Goal: Task Accomplishment & Management: Use online tool/utility

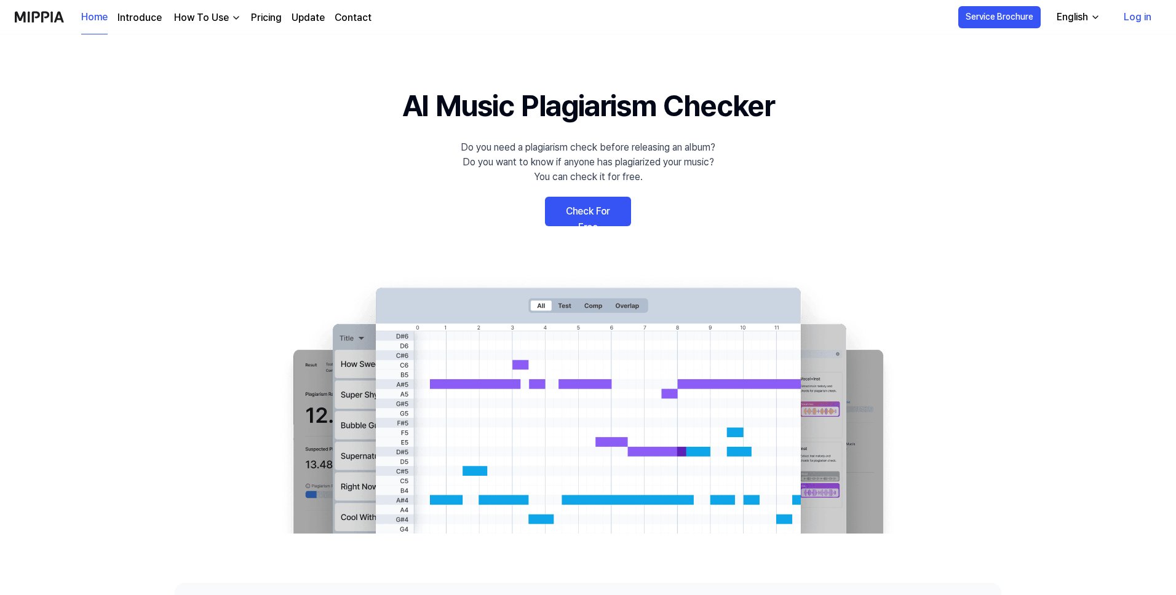
click at [572, 215] on link "Check For Free" at bounding box center [588, 212] width 86 height 30
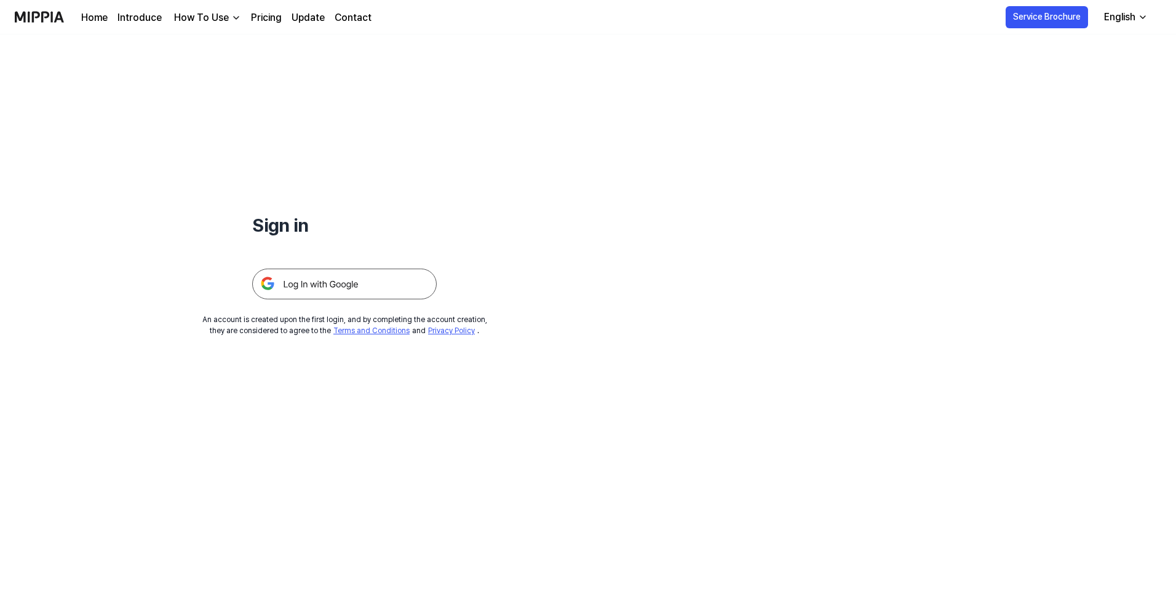
click at [392, 287] on img at bounding box center [344, 284] width 185 height 31
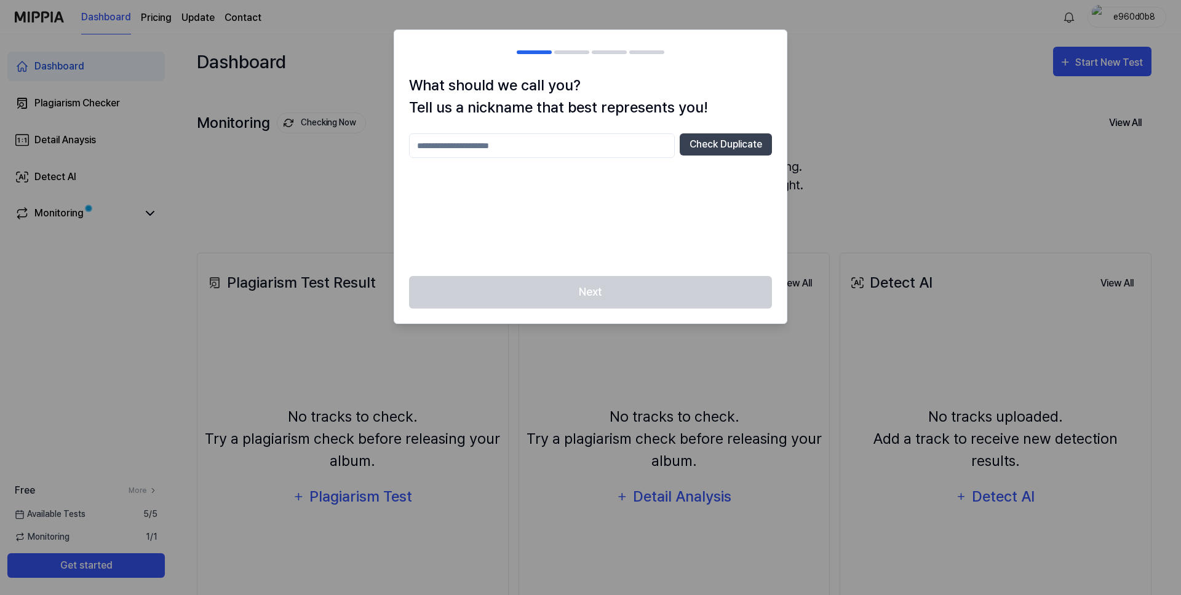
click at [538, 151] on input "text" at bounding box center [542, 145] width 266 height 25
type input "****"
drag, startPoint x: 750, startPoint y: 145, endPoint x: 752, endPoint y: 177, distance: 32.7
click at [752, 177] on div "**** Check Duplicate" at bounding box center [590, 197] width 363 height 128
click at [740, 150] on button "Check Duplicate" at bounding box center [726, 144] width 92 height 22
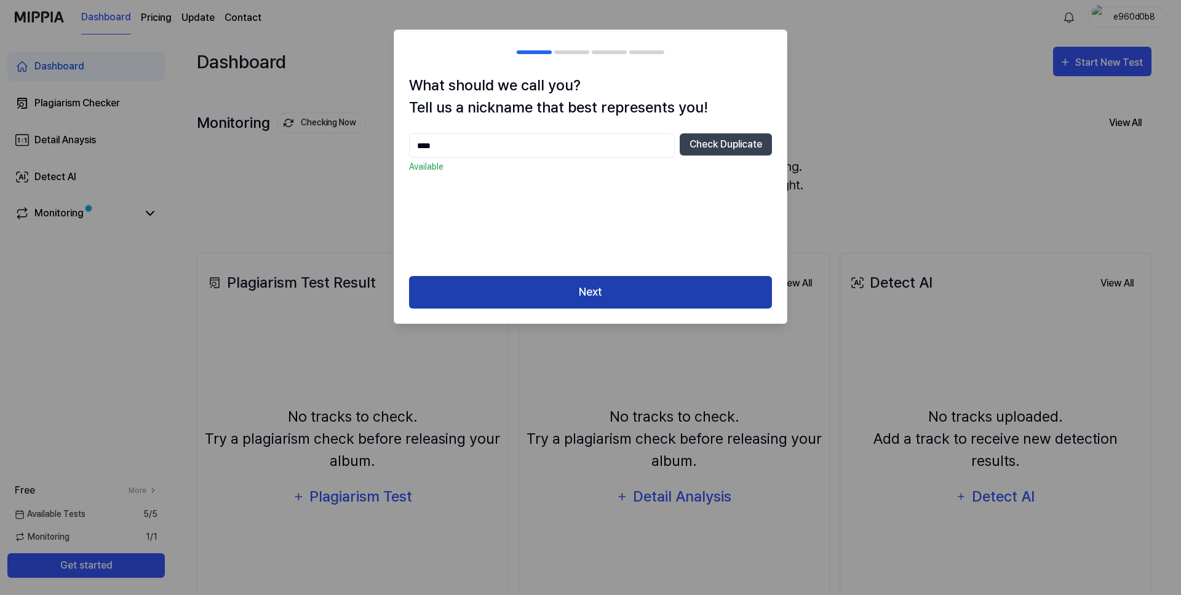
click at [619, 292] on button "Next" at bounding box center [590, 292] width 363 height 33
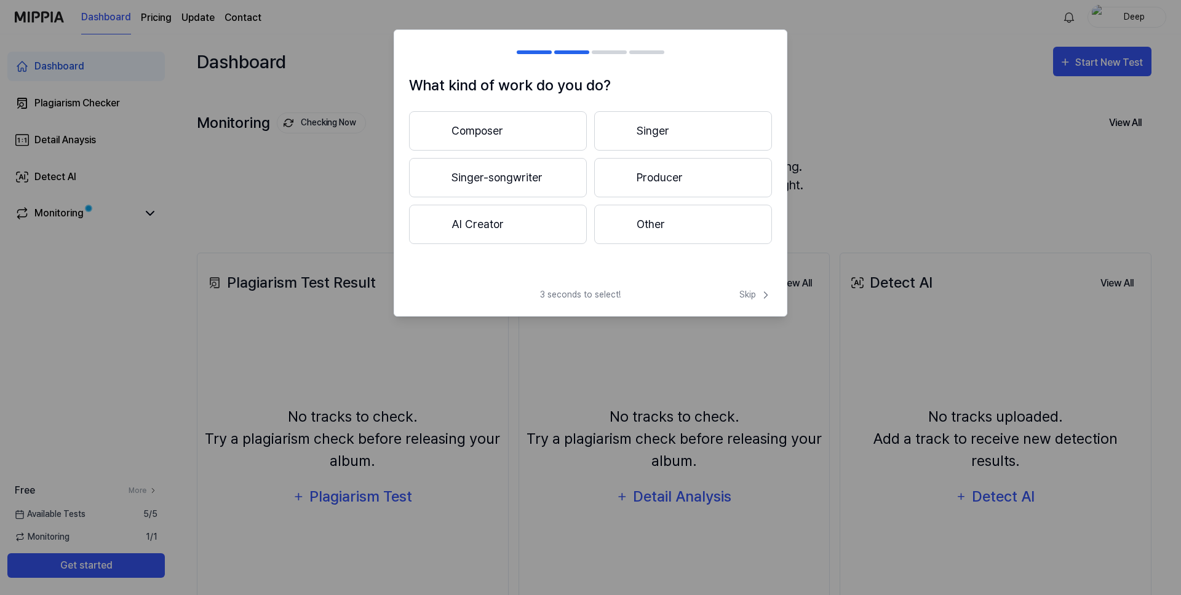
click at [553, 133] on button "Composer" at bounding box center [498, 130] width 178 height 39
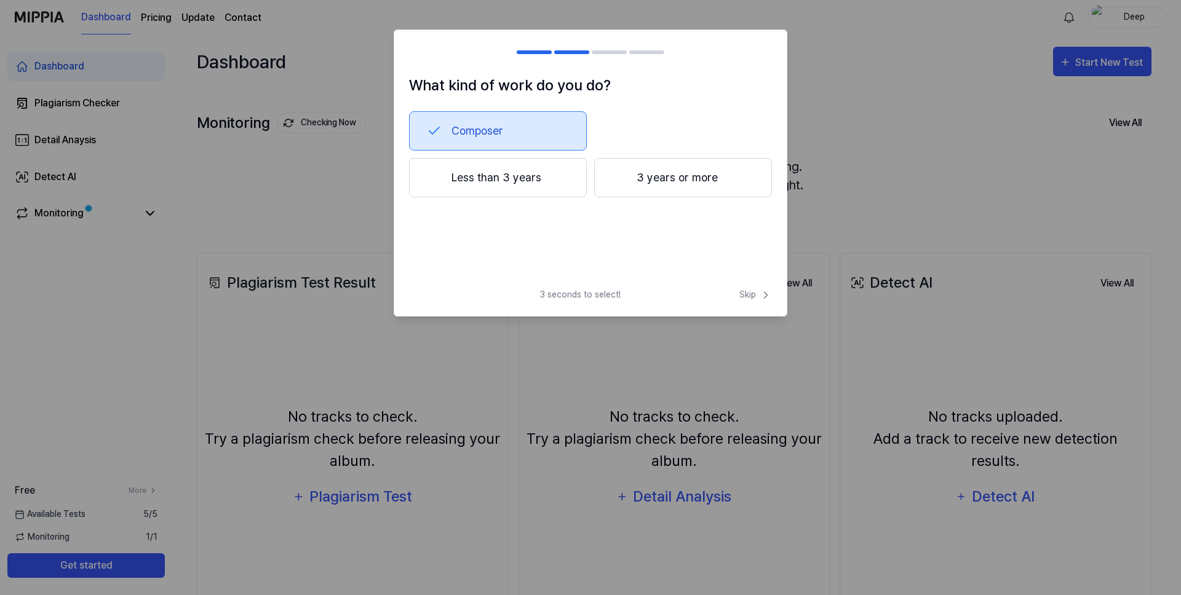
click at [532, 54] on h2 at bounding box center [590, 52] width 392 height 44
click at [518, 122] on button "Composer" at bounding box center [498, 130] width 178 height 39
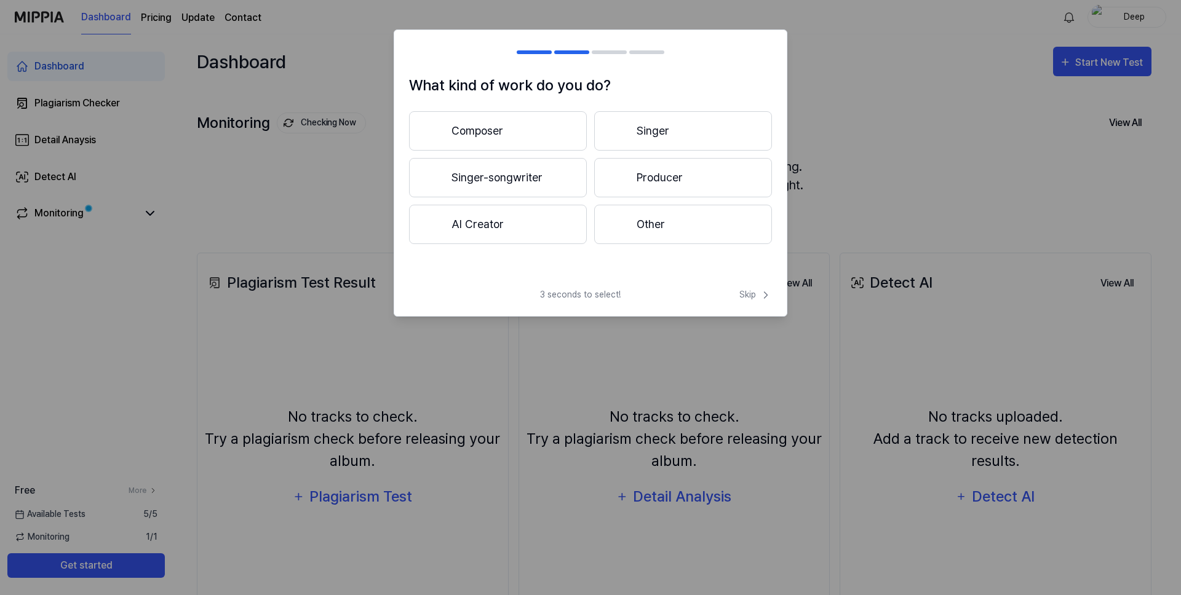
click at [539, 217] on button "AI Creator" at bounding box center [498, 224] width 178 height 39
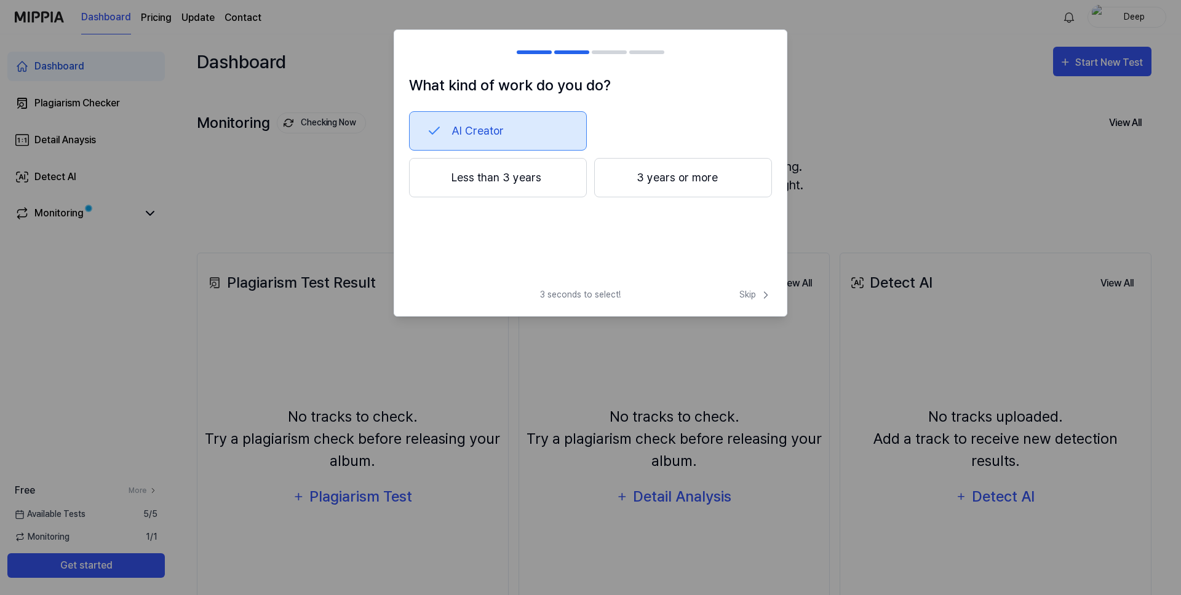
click at [541, 177] on button "Less than 3 years" at bounding box center [498, 177] width 178 height 39
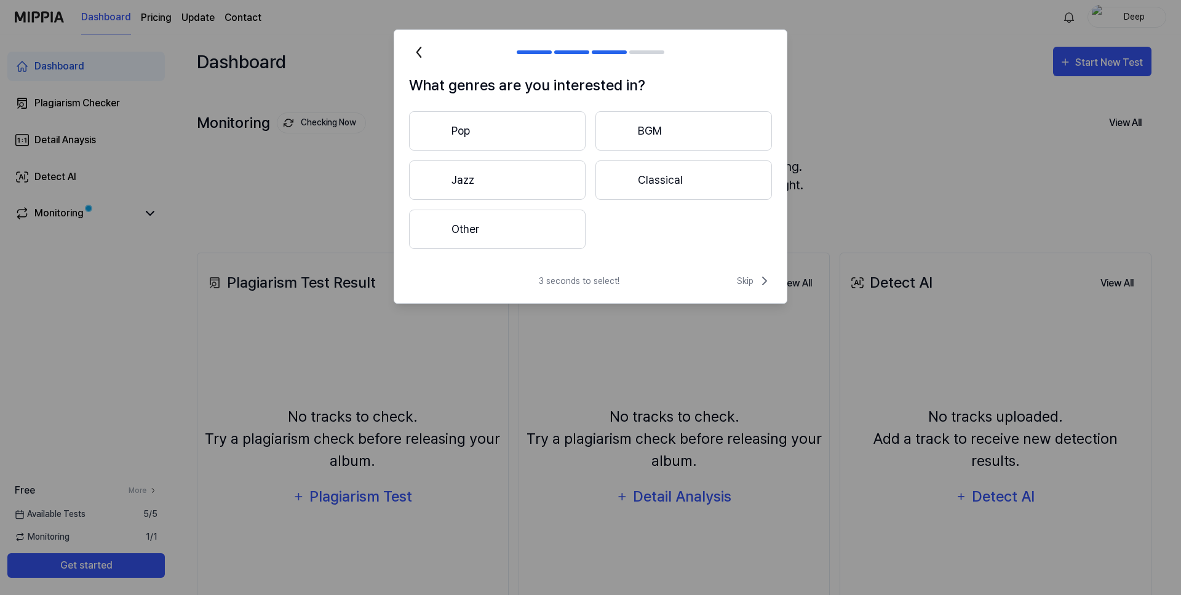
click at [543, 222] on button "Other" at bounding box center [497, 229] width 177 height 39
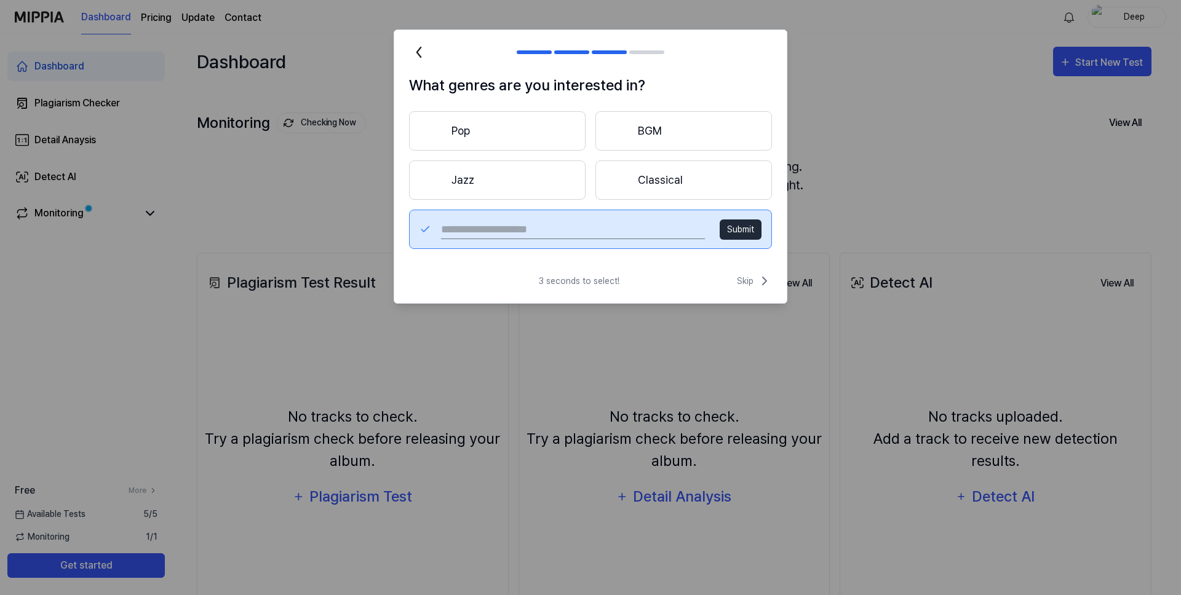
click at [608, 187] on button "Classical" at bounding box center [683, 180] width 177 height 39
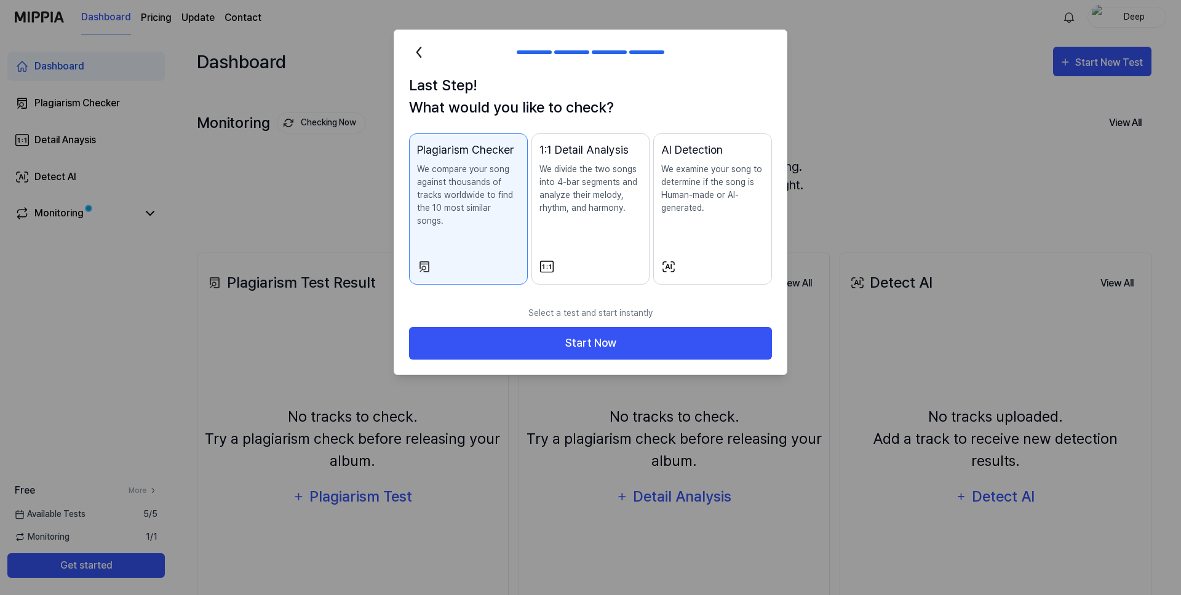
click at [420, 60] on icon at bounding box center [419, 52] width 20 height 20
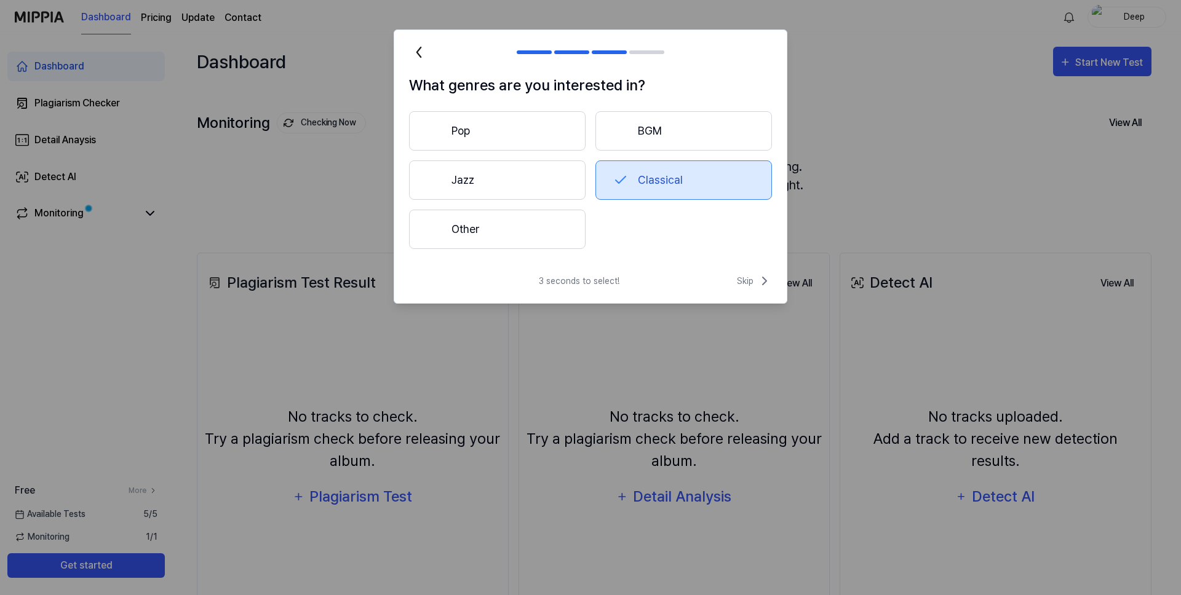
click at [420, 60] on icon at bounding box center [419, 52] width 20 height 20
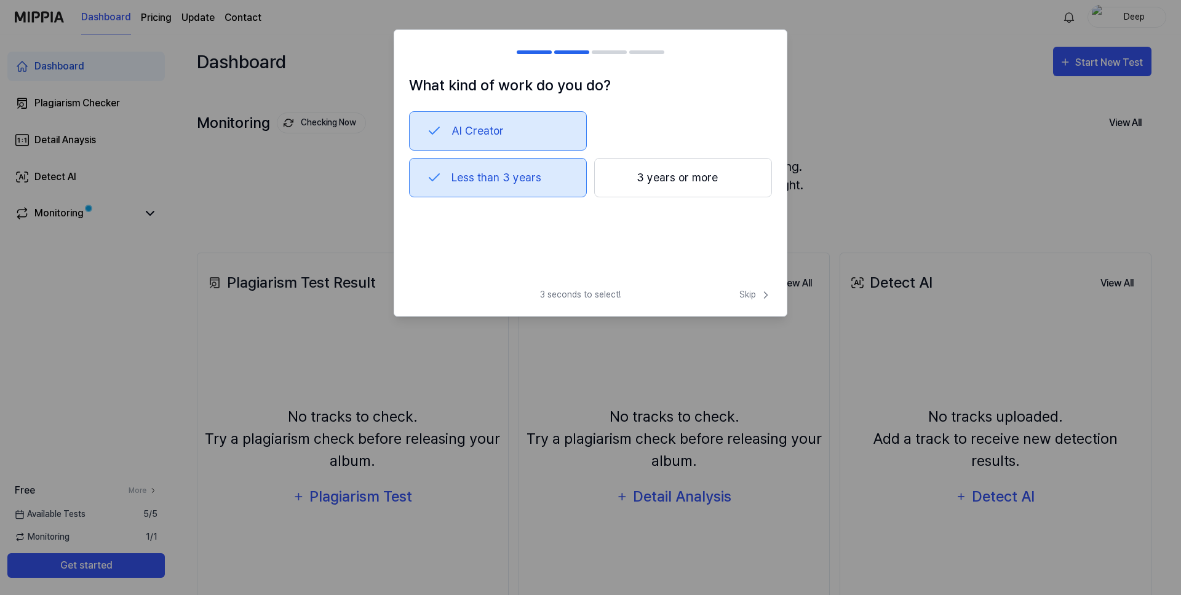
click at [420, 60] on h2 at bounding box center [590, 52] width 392 height 44
click at [474, 138] on button "AI Creator" at bounding box center [498, 130] width 178 height 39
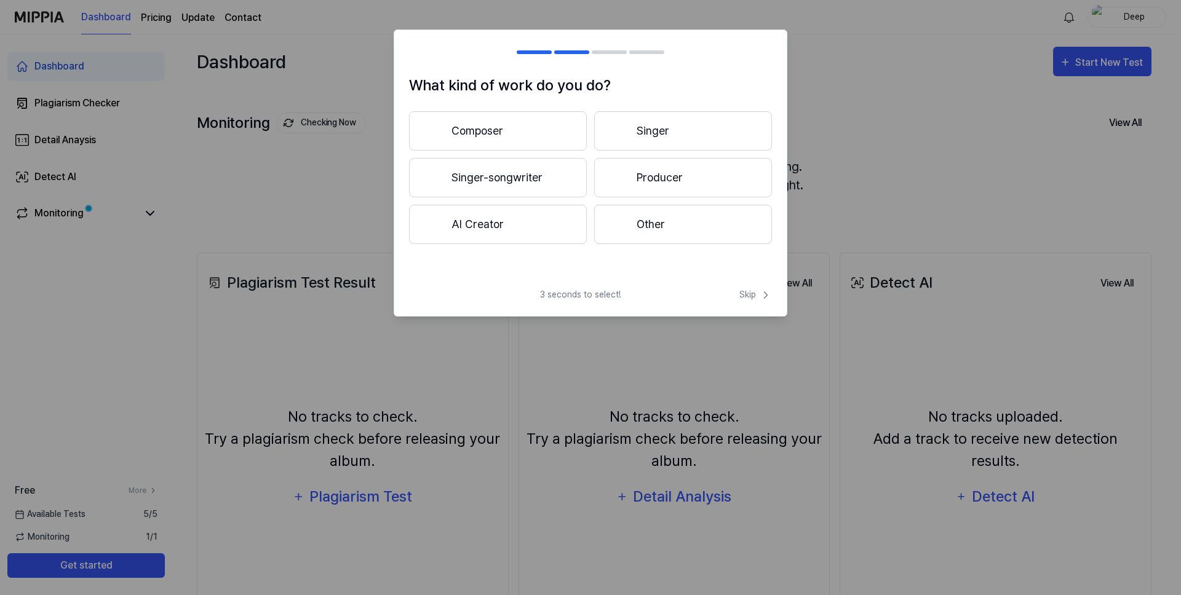
click at [650, 233] on button "Other" at bounding box center [683, 224] width 178 height 39
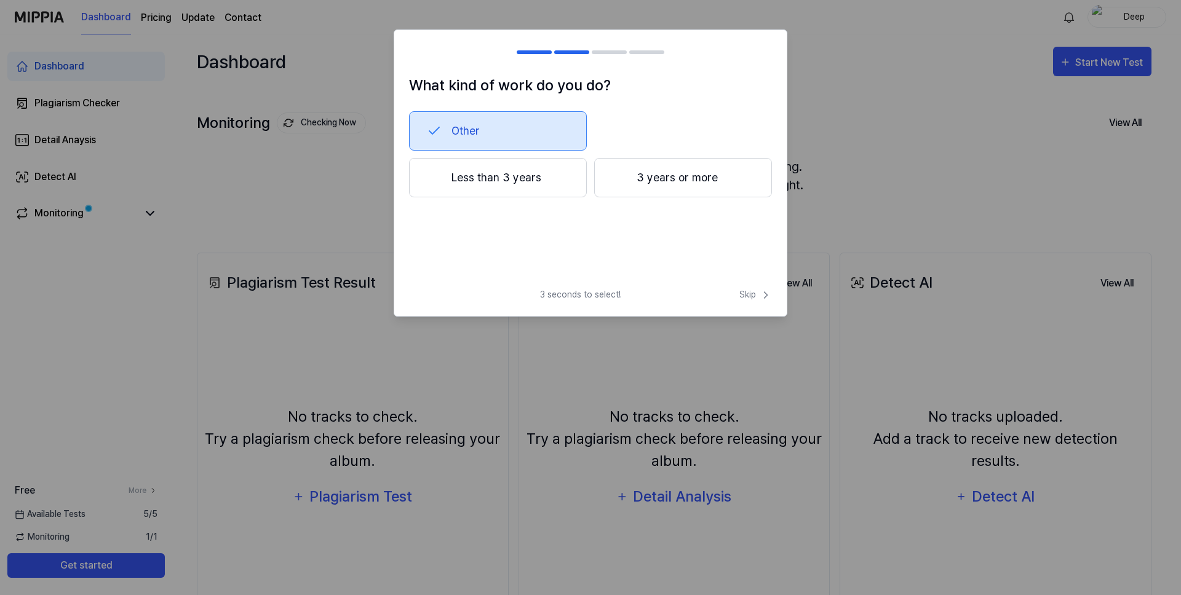
click at [540, 186] on button "Less than 3 years" at bounding box center [498, 177] width 178 height 39
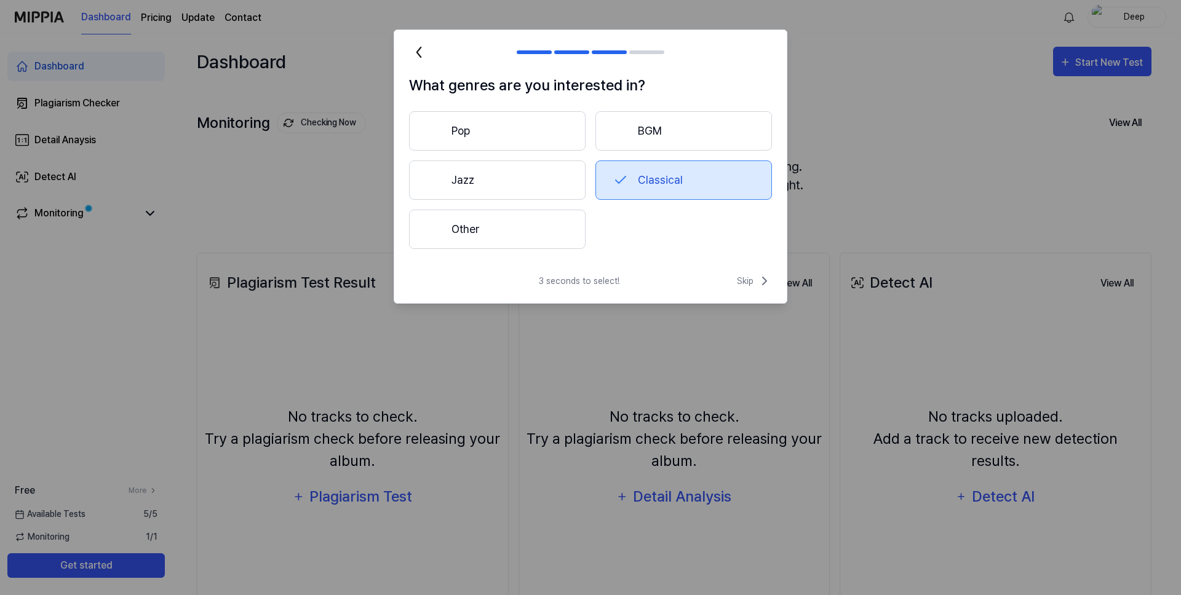
drag, startPoint x: 749, startPoint y: 285, endPoint x: 683, endPoint y: 240, distance: 80.0
click at [683, 240] on div "What genres are you interested in? Pop BGM Jazz Classical Other 3 seconds to se…" at bounding box center [591, 167] width 394 height 274
click at [742, 281] on span "Skip" at bounding box center [754, 281] width 35 height 15
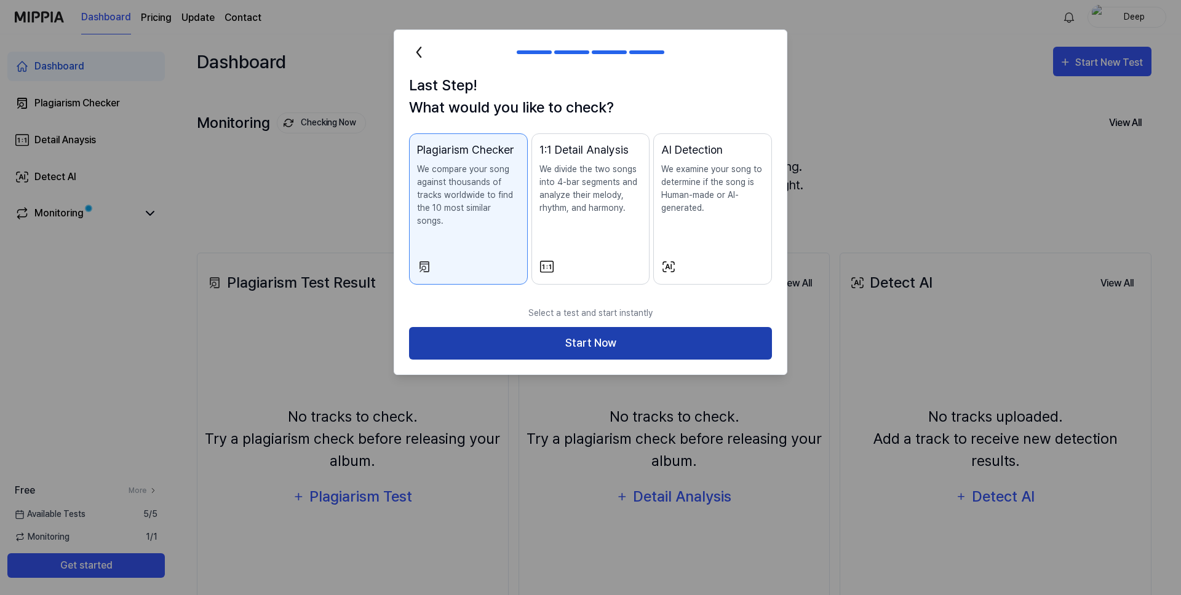
click at [603, 327] on button "Start Now" at bounding box center [590, 343] width 363 height 33
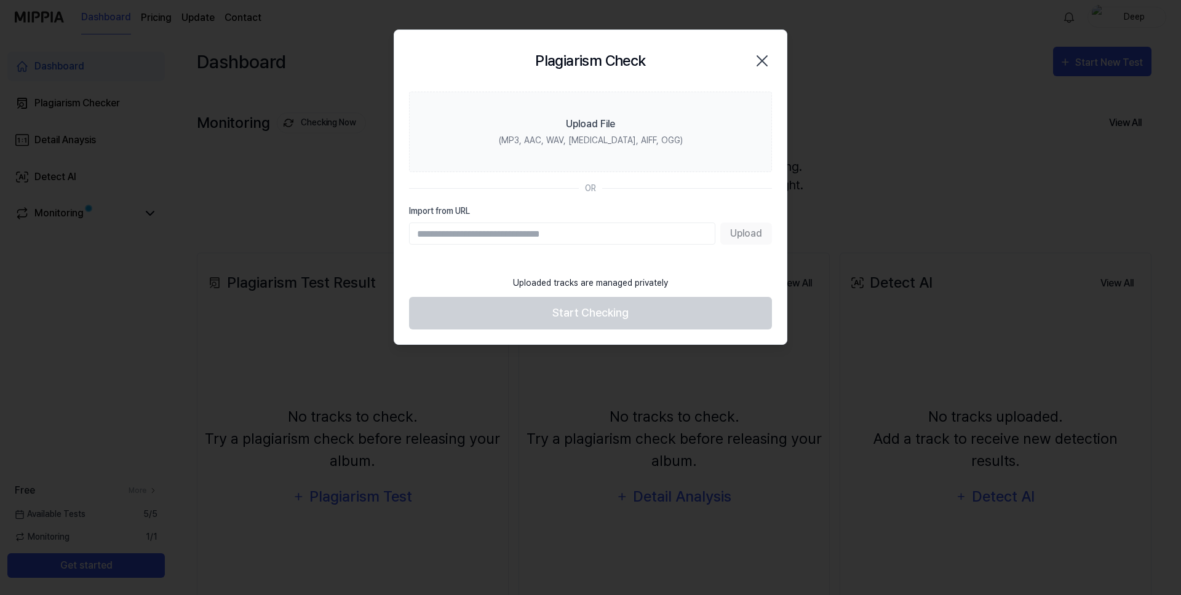
click at [679, 233] on input "Import from URL" at bounding box center [562, 234] width 306 height 22
paste input "**********"
type input "**********"
click at [747, 233] on button "Upload" at bounding box center [746, 234] width 52 height 22
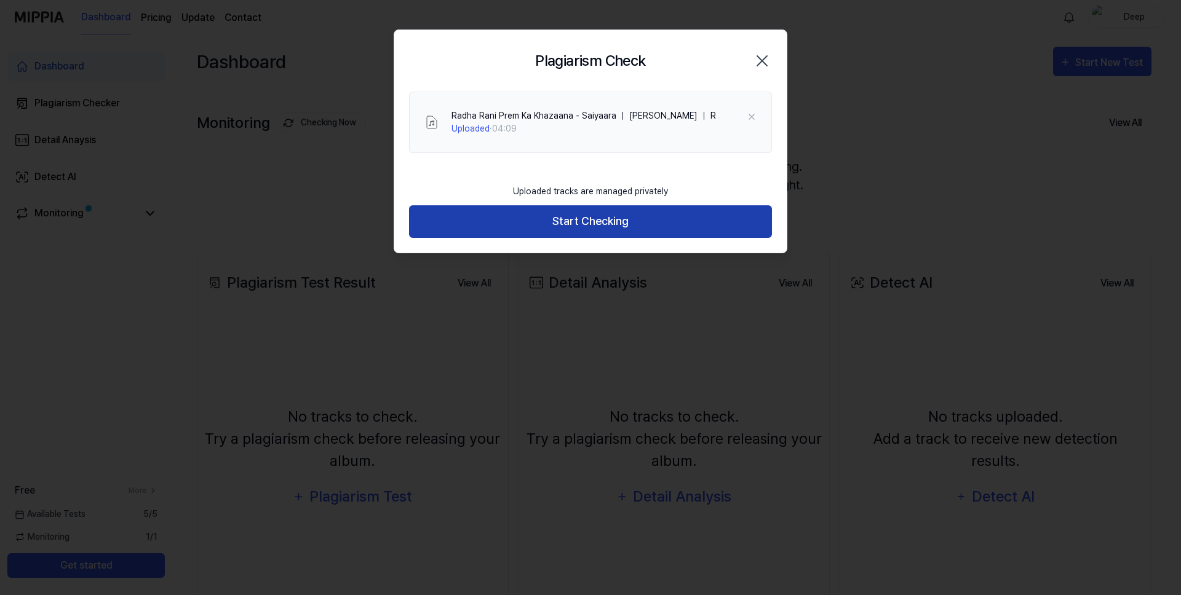
click at [566, 229] on button "Start Checking" at bounding box center [590, 221] width 363 height 33
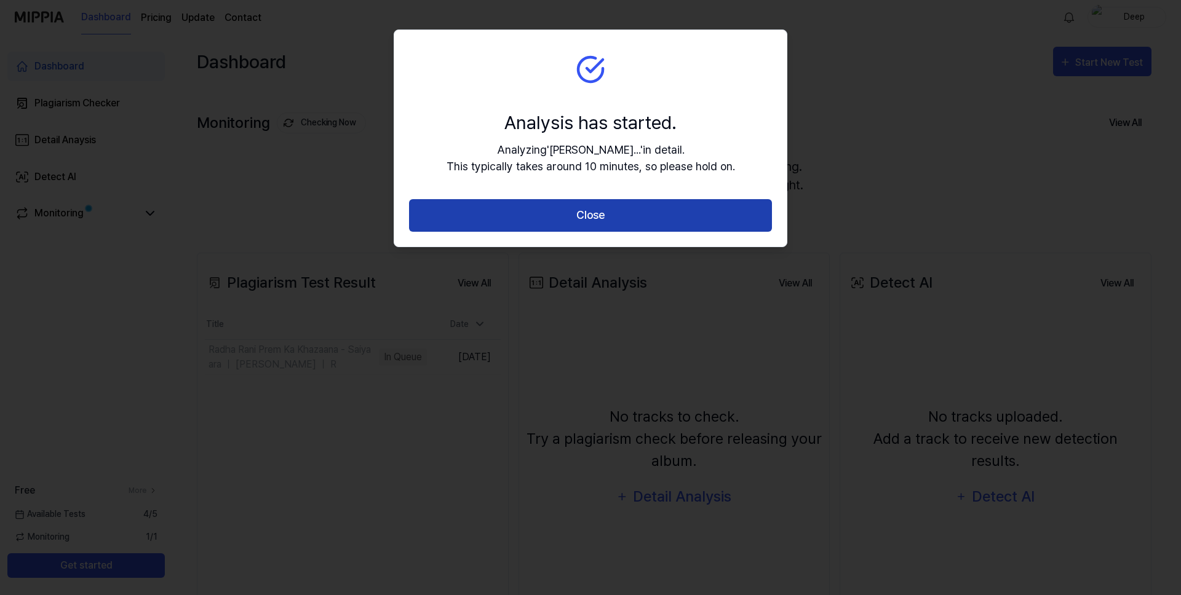
click at [591, 215] on button "Close" at bounding box center [590, 215] width 363 height 33
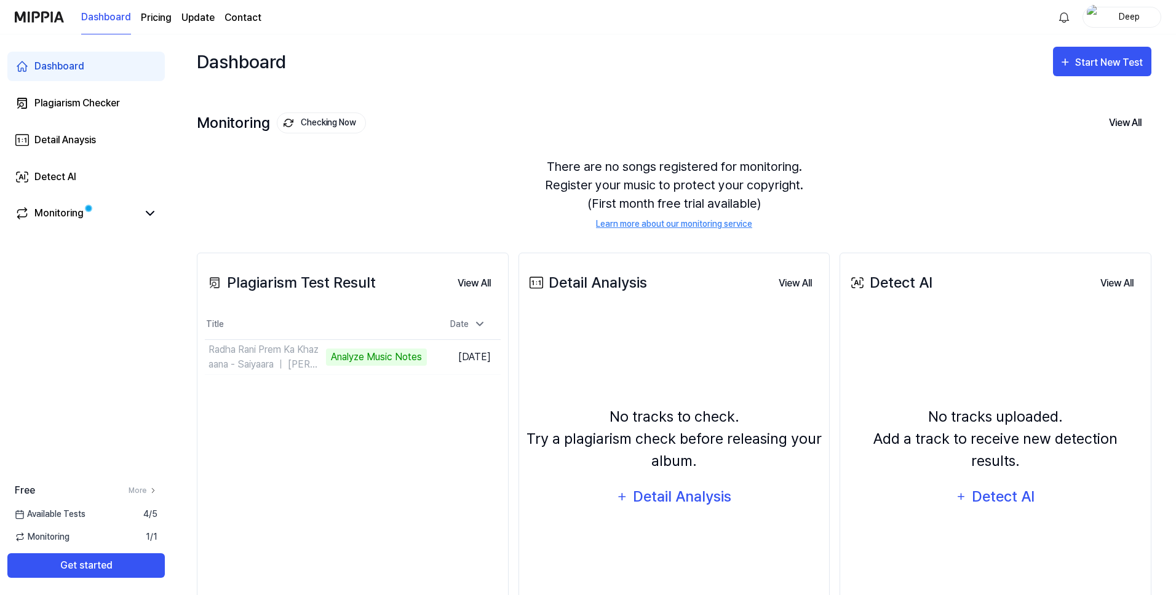
click at [58, 20] on img at bounding box center [39, 17] width 49 height 34
click at [710, 225] on link "Learn more about our monitoring service" at bounding box center [674, 224] width 156 height 13
click at [368, 359] on button "Go to Results" at bounding box center [394, 358] width 66 height 20
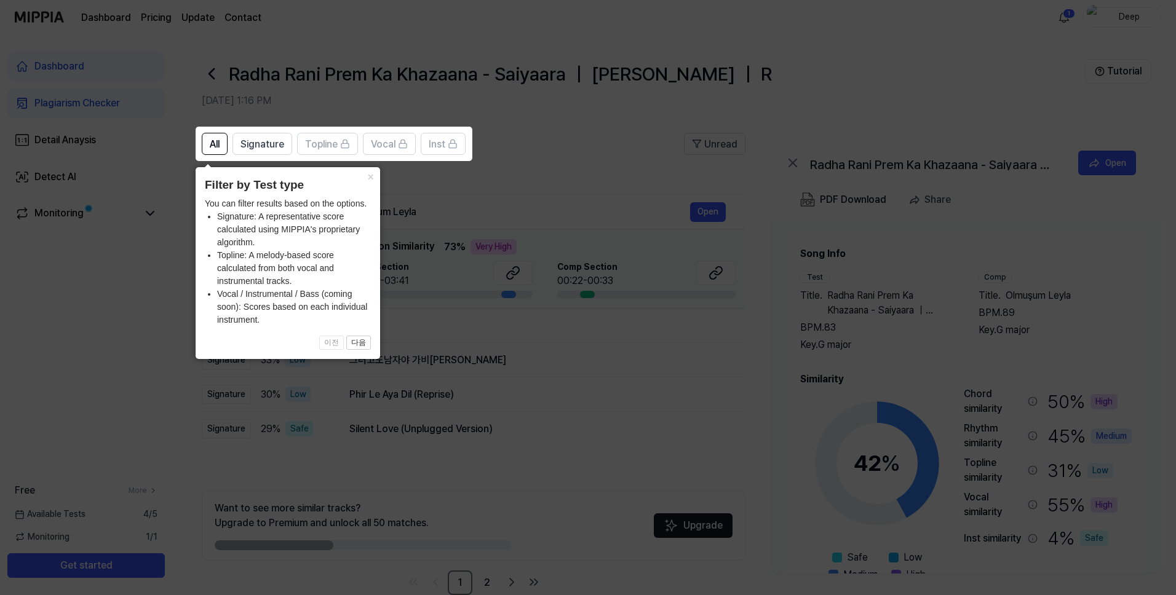
click at [620, 116] on icon at bounding box center [590, 297] width 1181 height 595
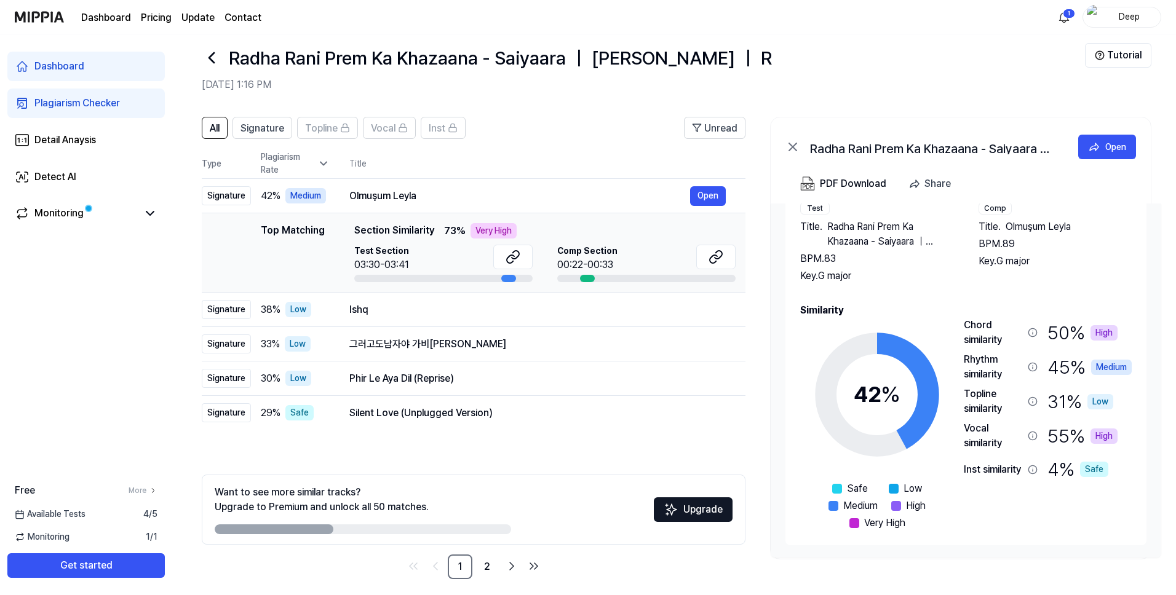
scroll to position [25, 0]
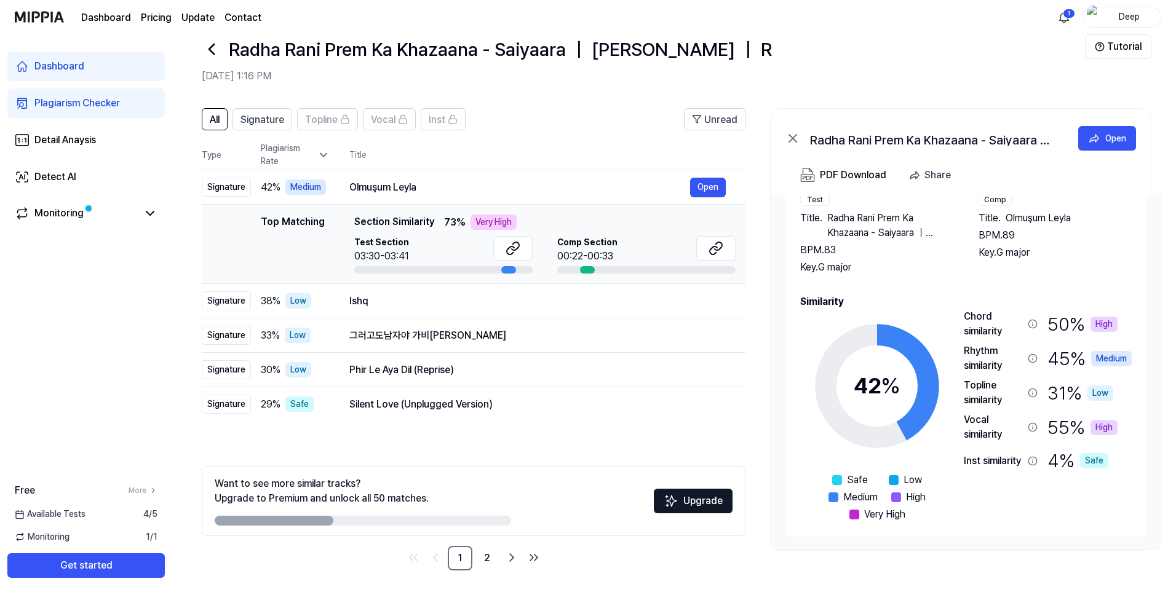
drag, startPoint x: 304, startPoint y: 522, endPoint x: 514, endPoint y: 522, distance: 209.8
click at [514, 522] on div "Want to see more similar tracks? Upgrade to Premium and unlock all 50 matches. …" at bounding box center [474, 501] width 544 height 70
click at [444, 304] on div "Ishq" at bounding box center [519, 301] width 341 height 15
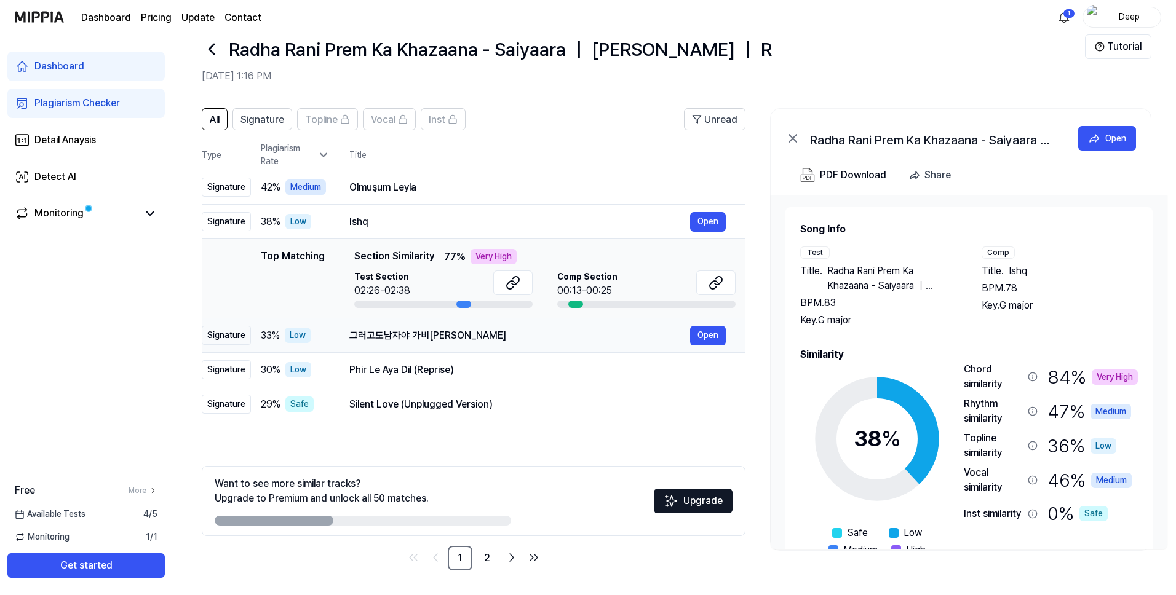
click at [505, 327] on div "그러고도남자야 가비앤제이 Open" at bounding box center [537, 336] width 376 height 20
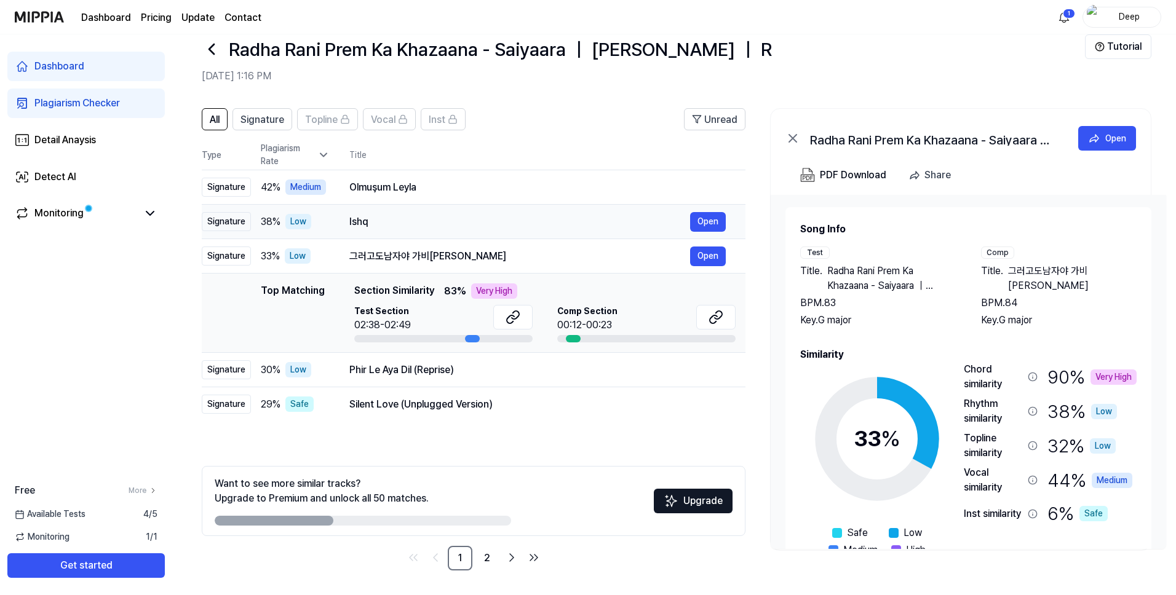
click at [515, 228] on div "Ishq" at bounding box center [519, 222] width 341 height 15
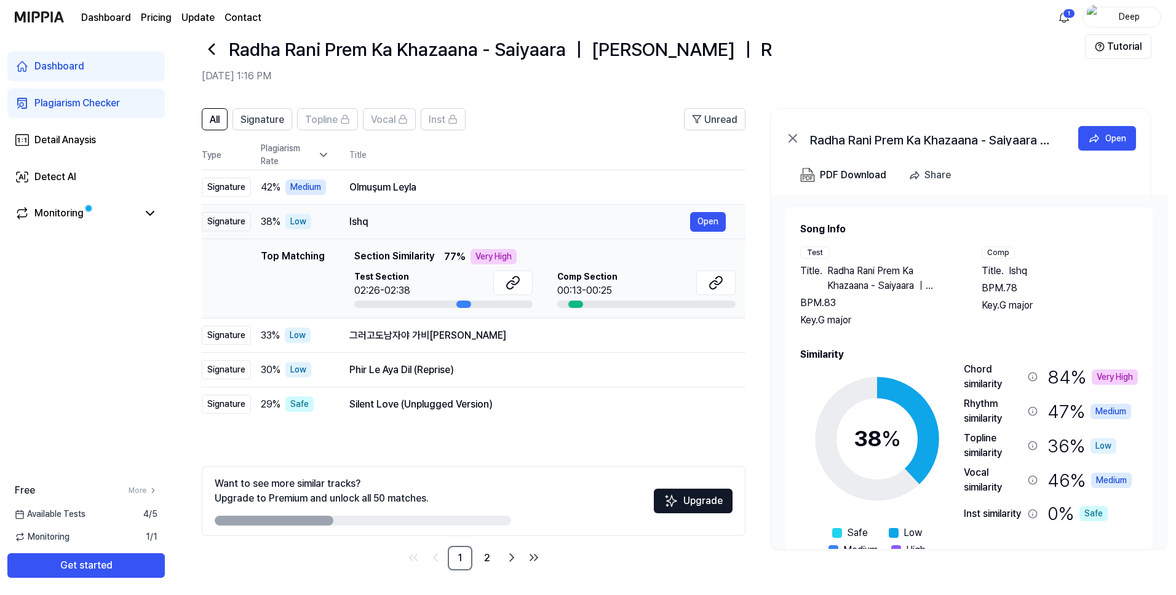
click at [517, 223] on div "Ishq" at bounding box center [519, 222] width 341 height 15
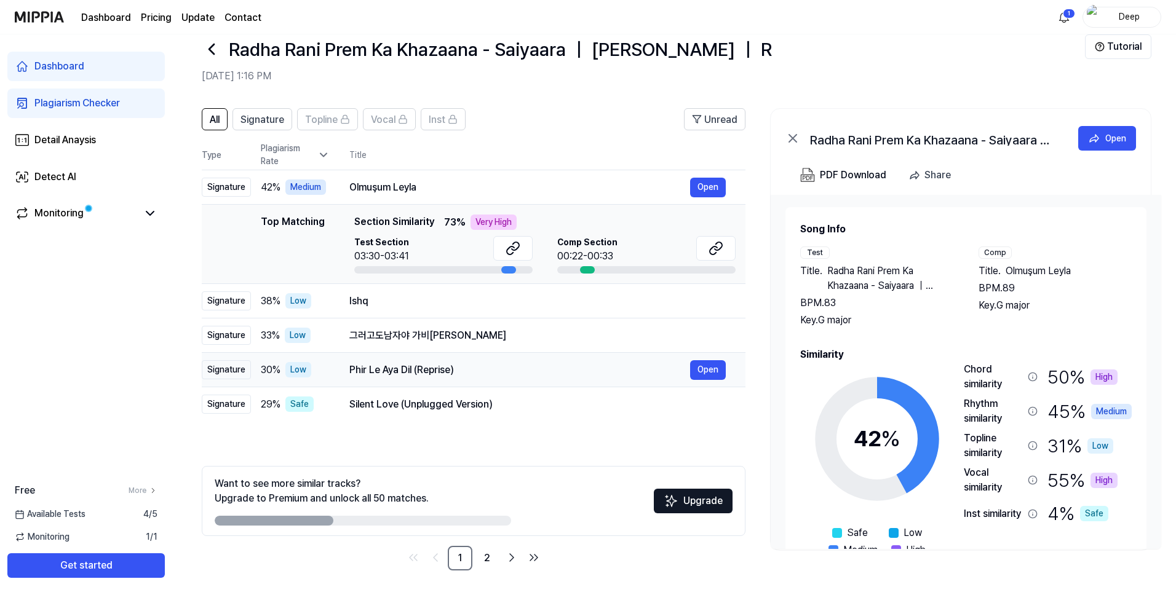
click at [528, 375] on div "Phir Le Aya Dil (Reprise)" at bounding box center [519, 370] width 341 height 15
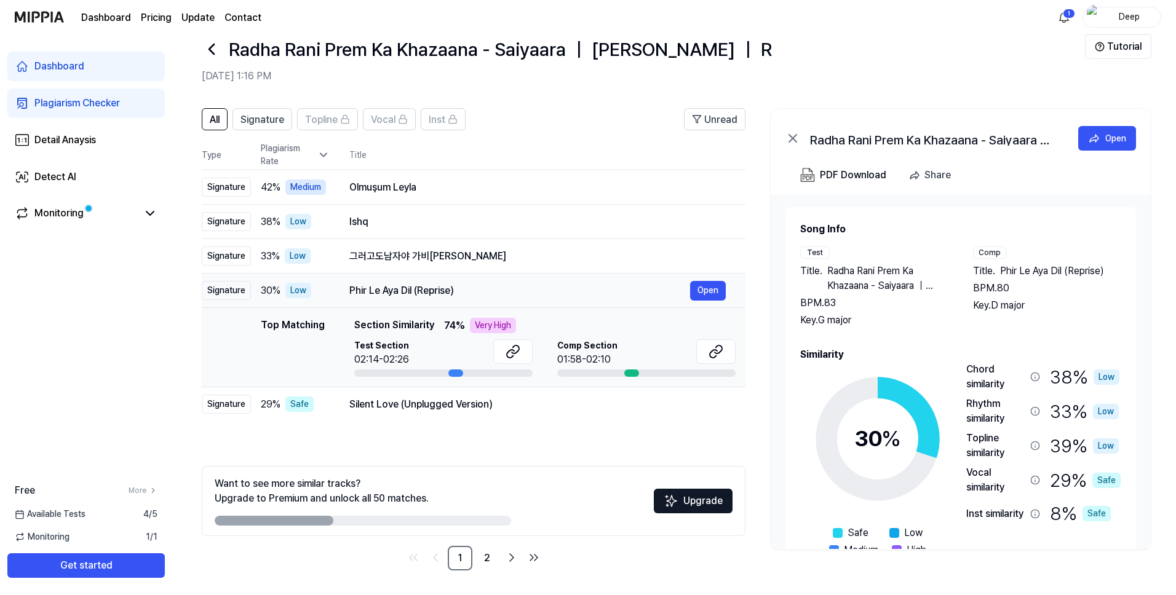
drag, startPoint x: 463, startPoint y: 292, endPoint x: 385, endPoint y: 298, distance: 77.8
click at [385, 298] on div "Phir Le Aya Dil (Reprise) Open" at bounding box center [537, 291] width 376 height 20
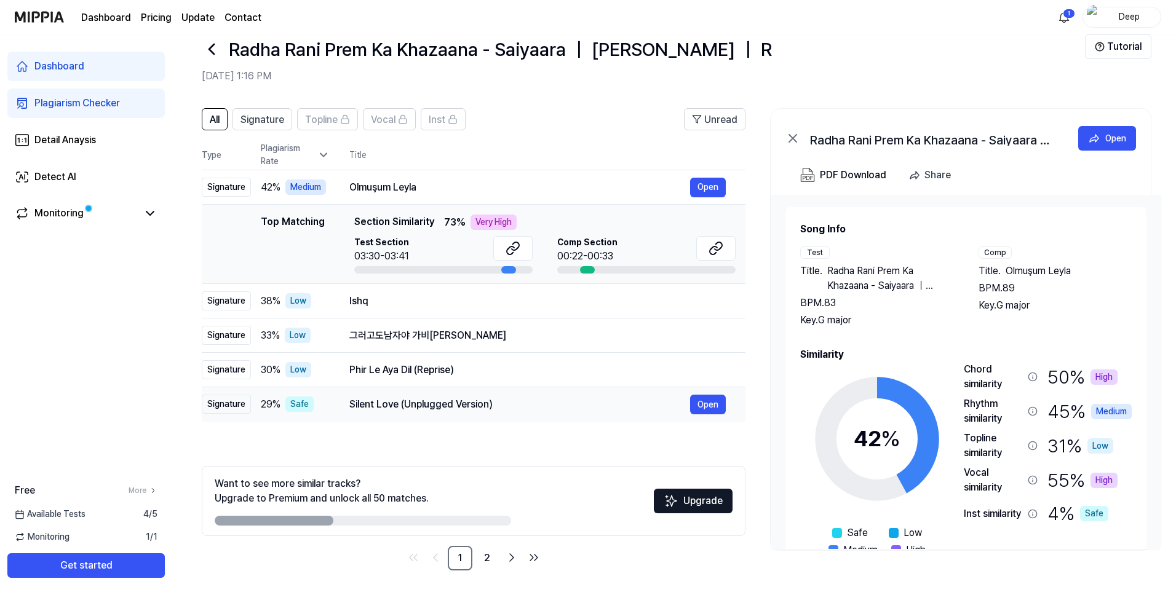
click at [509, 408] on div "Silent Love (Unplugged Version)" at bounding box center [519, 404] width 341 height 15
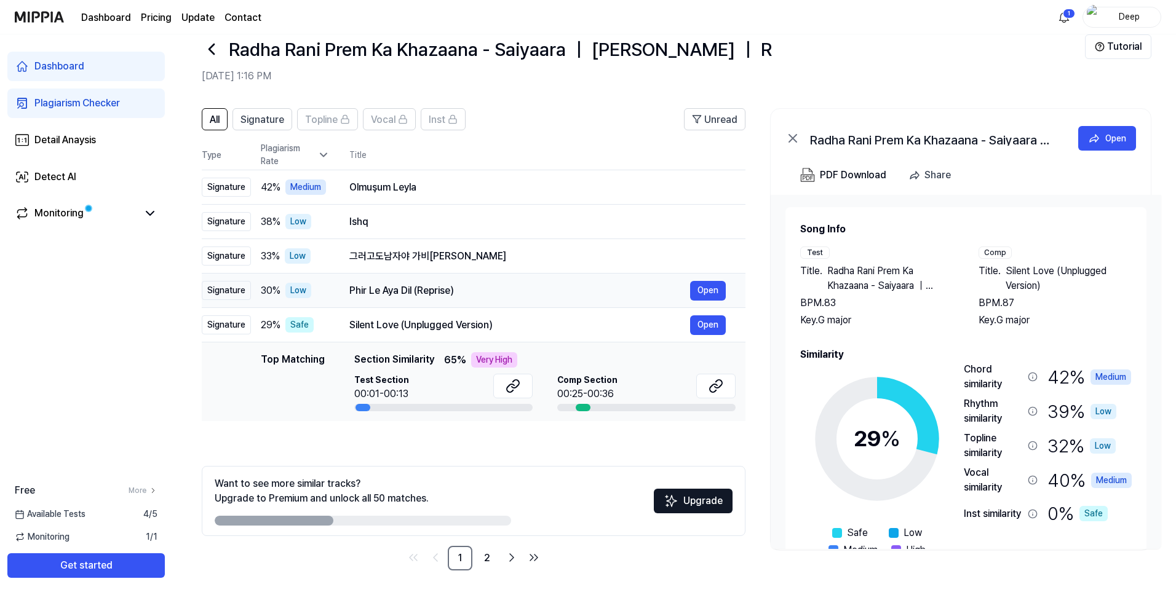
click at [450, 293] on div "Phir Le Aya Dil (Reprise)" at bounding box center [519, 291] width 341 height 15
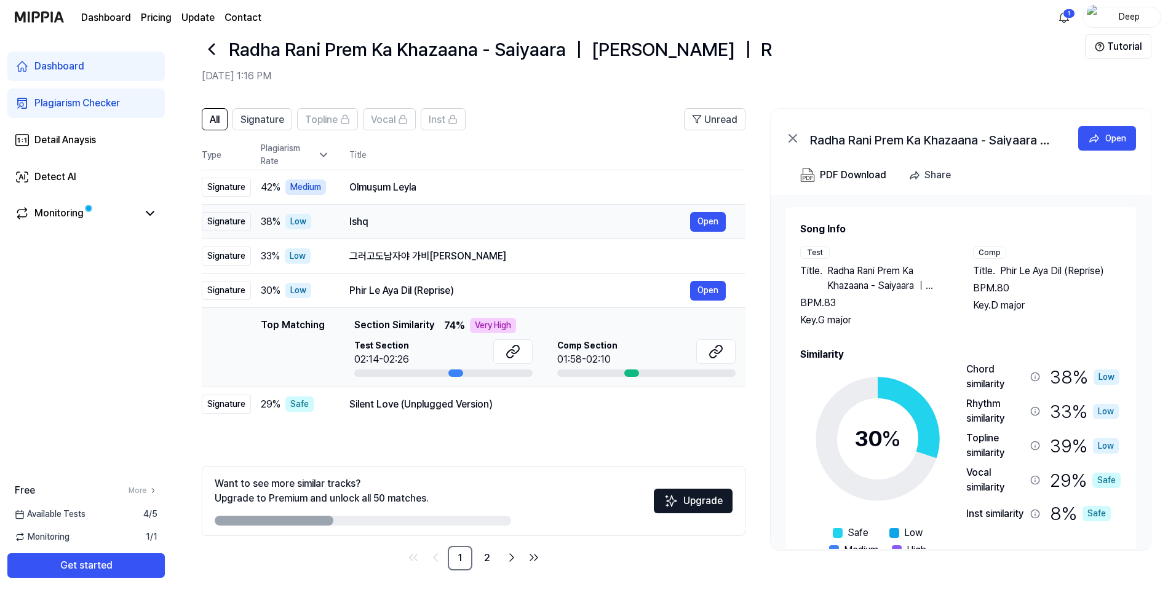
click at [398, 212] on div "Ishq Open" at bounding box center [537, 222] width 376 height 20
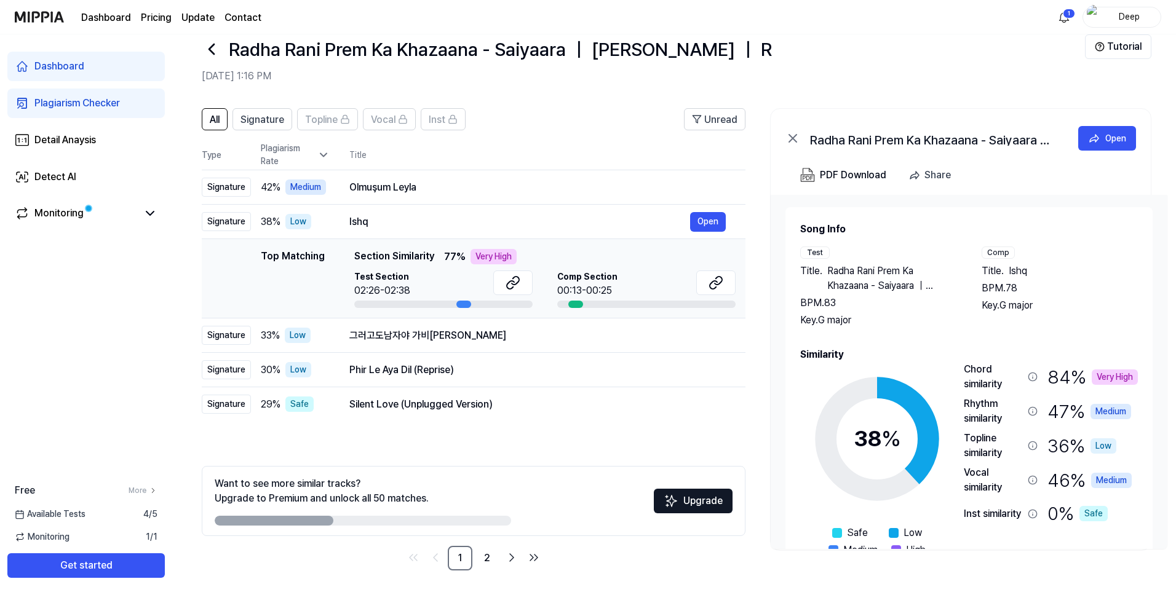
drag, startPoint x: 353, startPoint y: 252, endPoint x: 461, endPoint y: 252, distance: 107.6
click at [461, 252] on div "Top Matching Section Similarity 77 % Very High" at bounding box center [544, 256] width 381 height 15
click at [461, 252] on span "77 %" at bounding box center [455, 257] width 22 height 15
drag, startPoint x: 465, startPoint y: 306, endPoint x: 495, endPoint y: 305, distance: 29.5
click at [495, 305] on div at bounding box center [443, 304] width 178 height 7
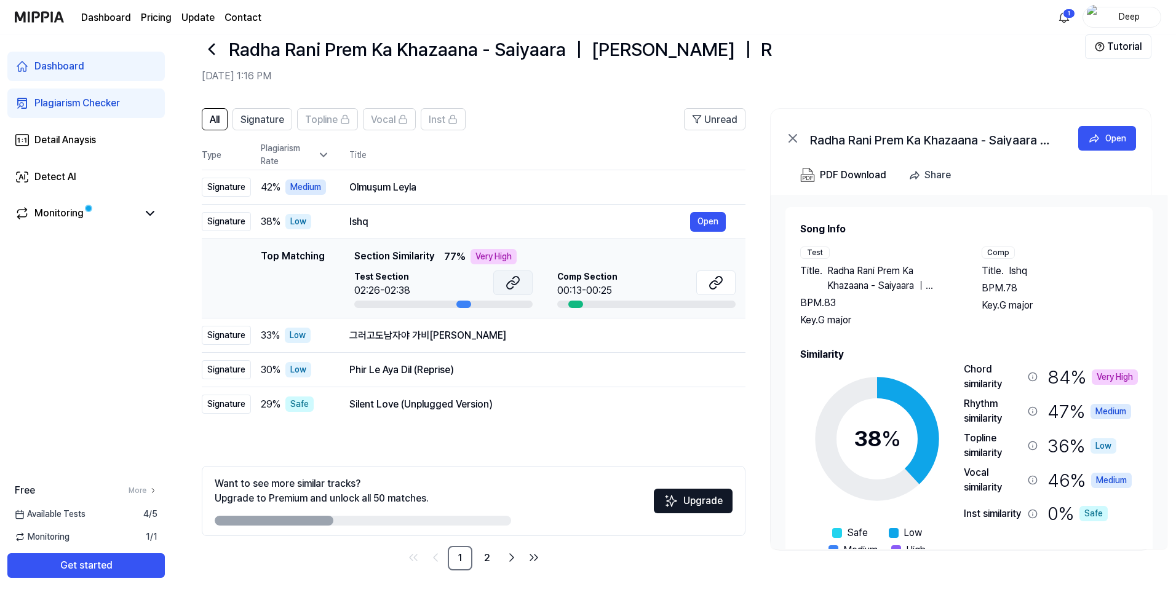
click at [518, 278] on icon at bounding box center [515, 281] width 7 height 8
click at [713, 283] on icon at bounding box center [716, 283] width 15 height 15
click at [443, 222] on div "Ishq" at bounding box center [519, 222] width 341 height 15
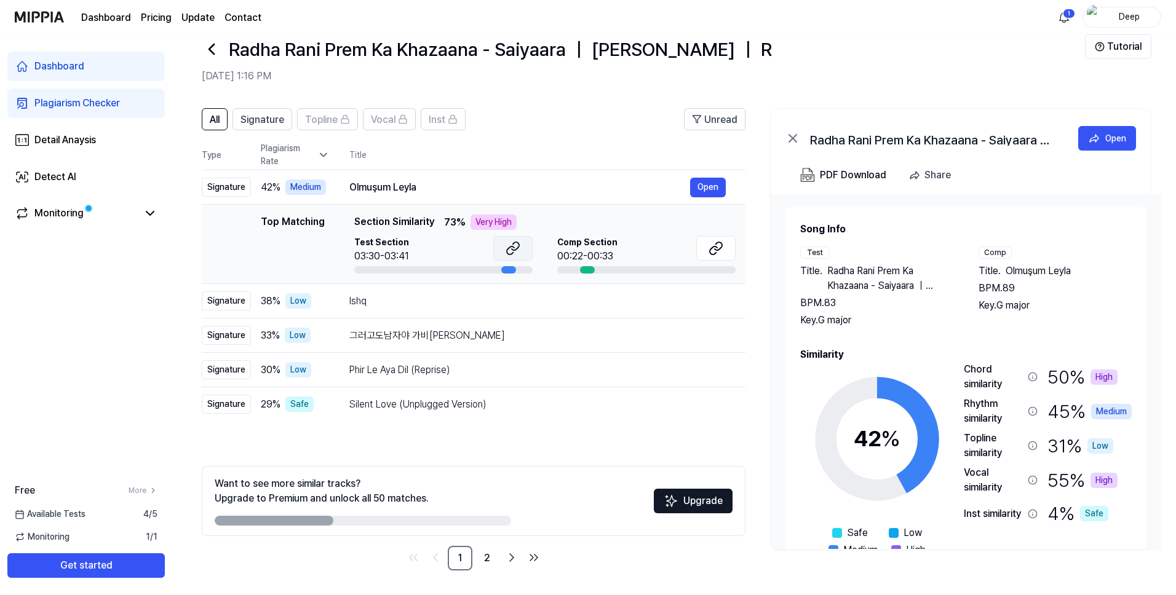
click at [510, 250] on icon at bounding box center [513, 248] width 15 height 15
click at [709, 255] on icon at bounding box center [716, 248] width 15 height 15
click at [499, 297] on div "Ishq" at bounding box center [519, 301] width 341 height 15
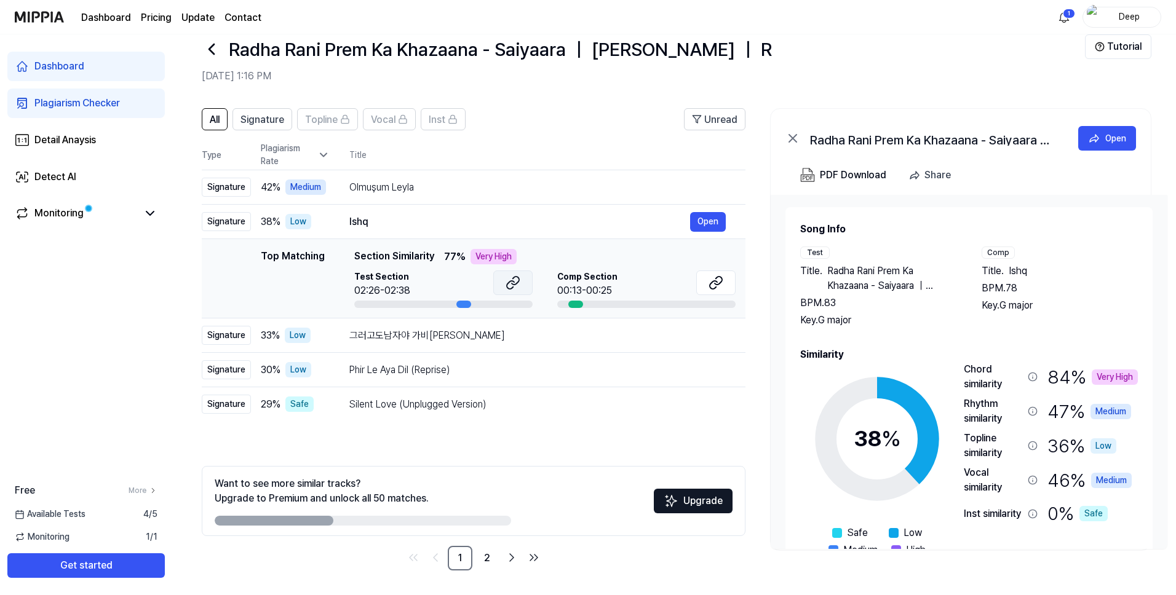
click at [506, 284] on icon at bounding box center [513, 283] width 15 height 15
click at [721, 283] on icon at bounding box center [718, 281] width 7 height 8
click at [537, 338] on div "그러고도남자야 가비[PERSON_NAME]" at bounding box center [519, 335] width 341 height 15
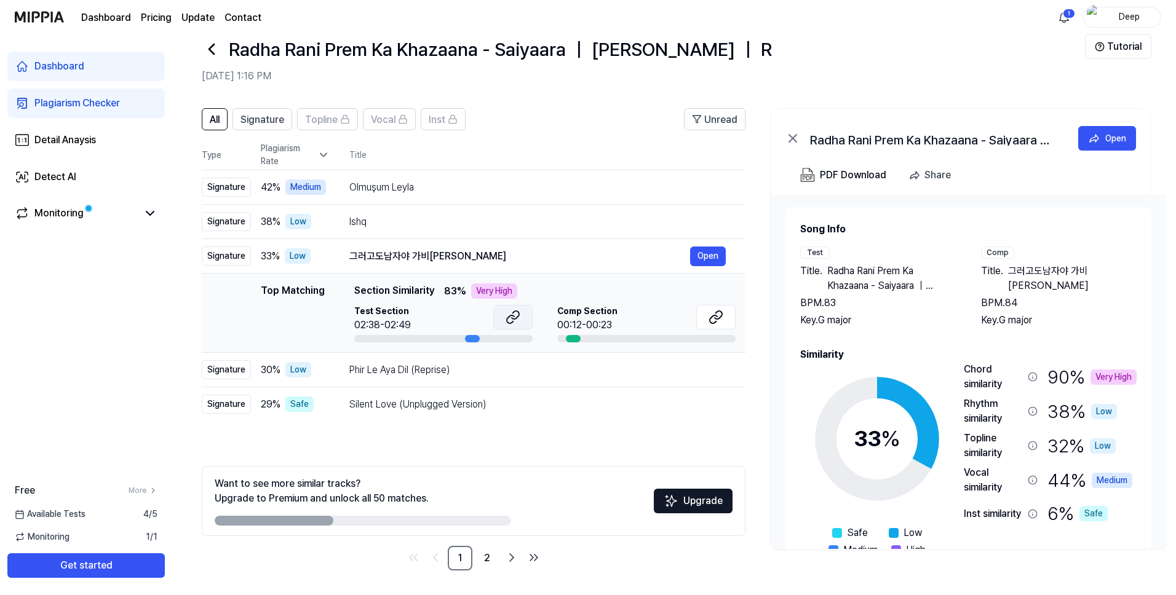
click at [511, 316] on icon at bounding box center [510, 320] width 7 height 8
click at [722, 314] on icon at bounding box center [718, 315] width 7 height 8
click at [568, 375] on div "Phir Le Aya Dil (Reprise)" at bounding box center [519, 370] width 341 height 15
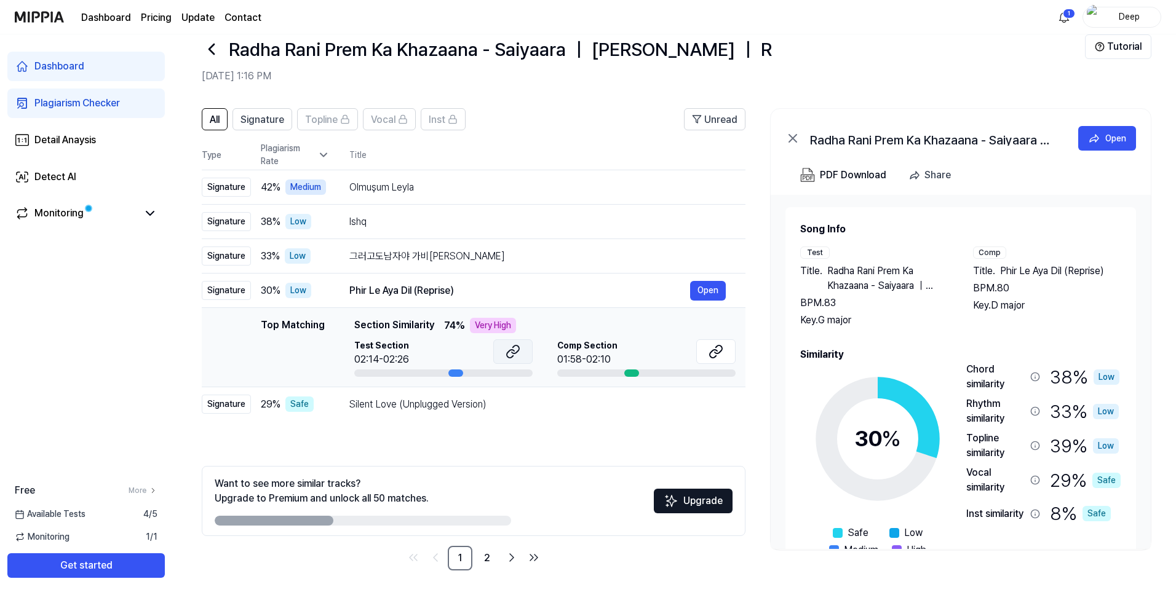
click at [512, 352] on icon at bounding box center [513, 351] width 15 height 15
click at [716, 352] on icon at bounding box center [716, 351] width 15 height 15
click at [507, 354] on icon at bounding box center [513, 351] width 15 height 15
click at [482, 412] on div "Silent Love (Unplugged Version) Open" at bounding box center [537, 405] width 376 height 20
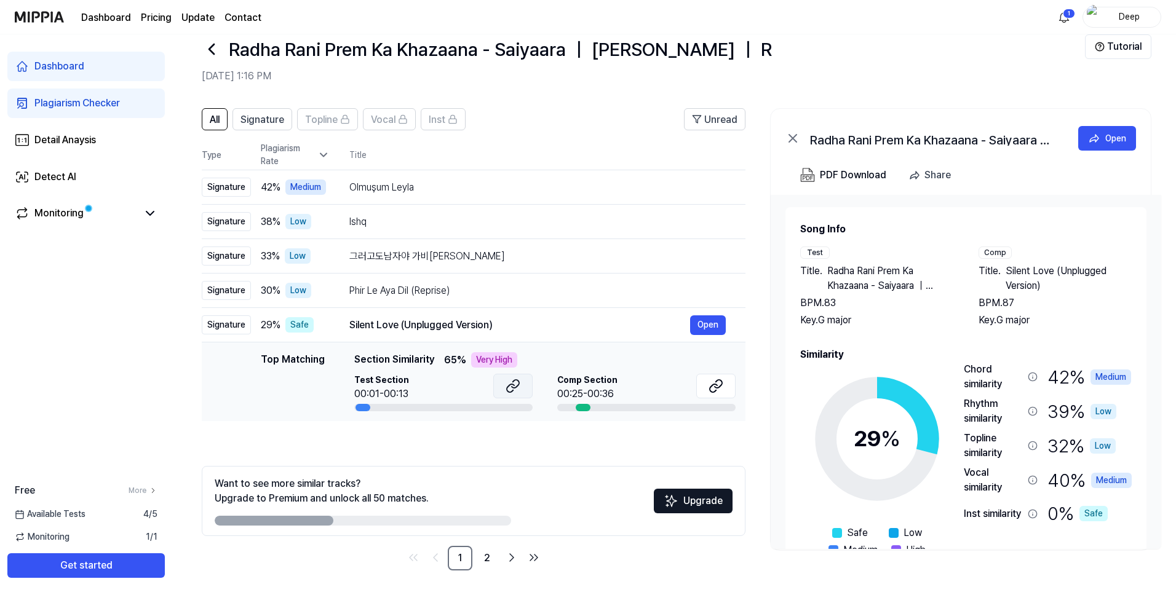
click at [501, 389] on button at bounding box center [512, 386] width 39 height 25
click at [717, 386] on icon at bounding box center [713, 388] width 7 height 8
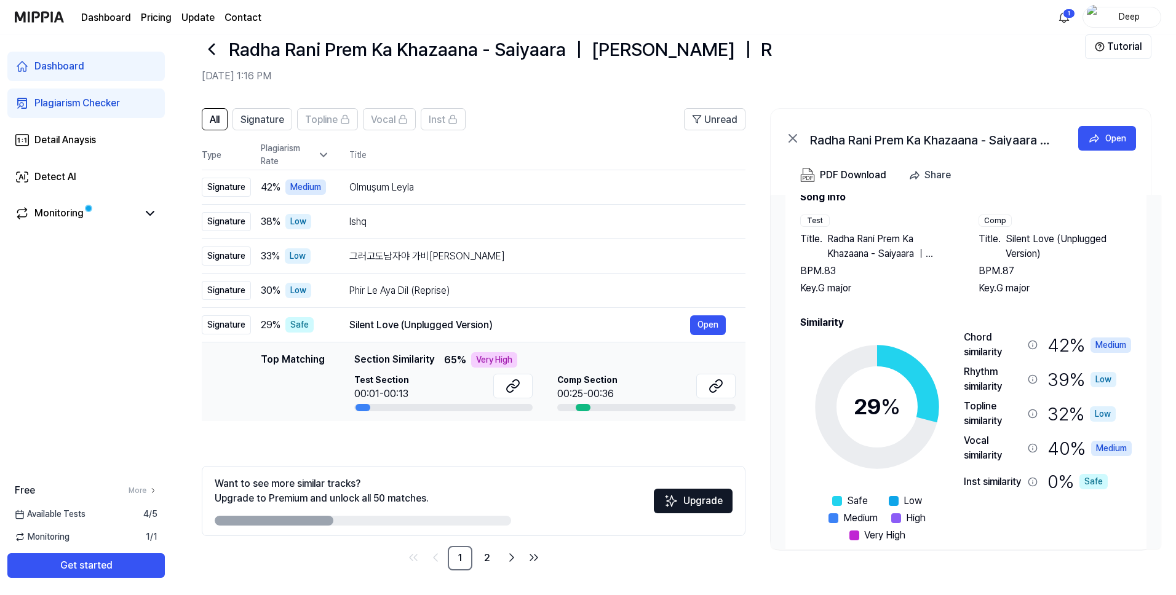
scroll to position [53, 0]
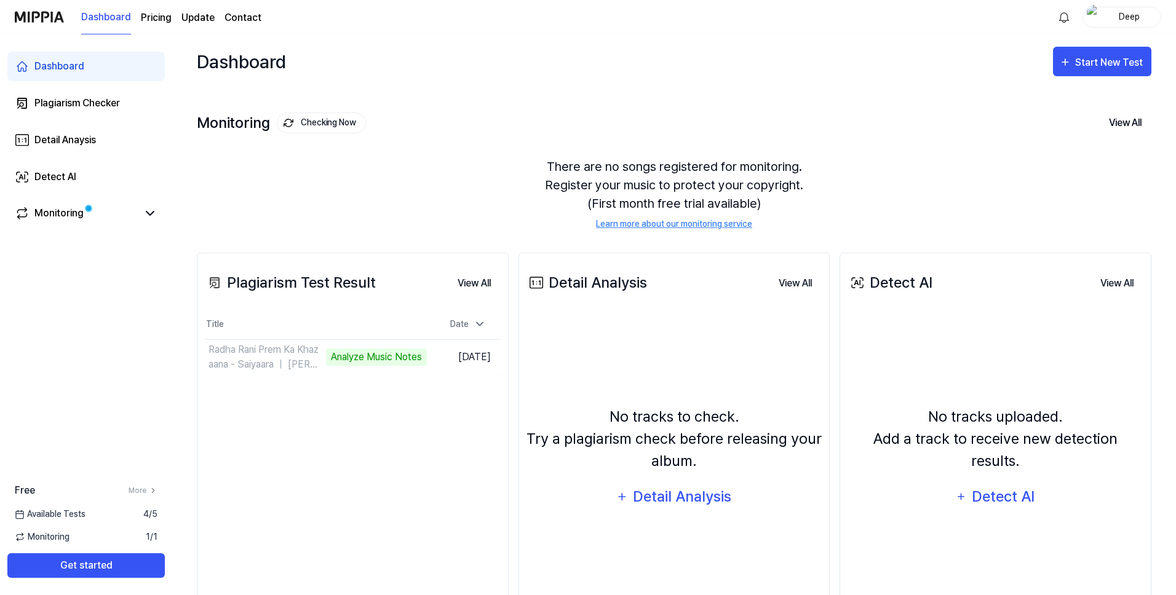
click at [152, 20] on page\) "Pricing" at bounding box center [156, 17] width 31 height 15
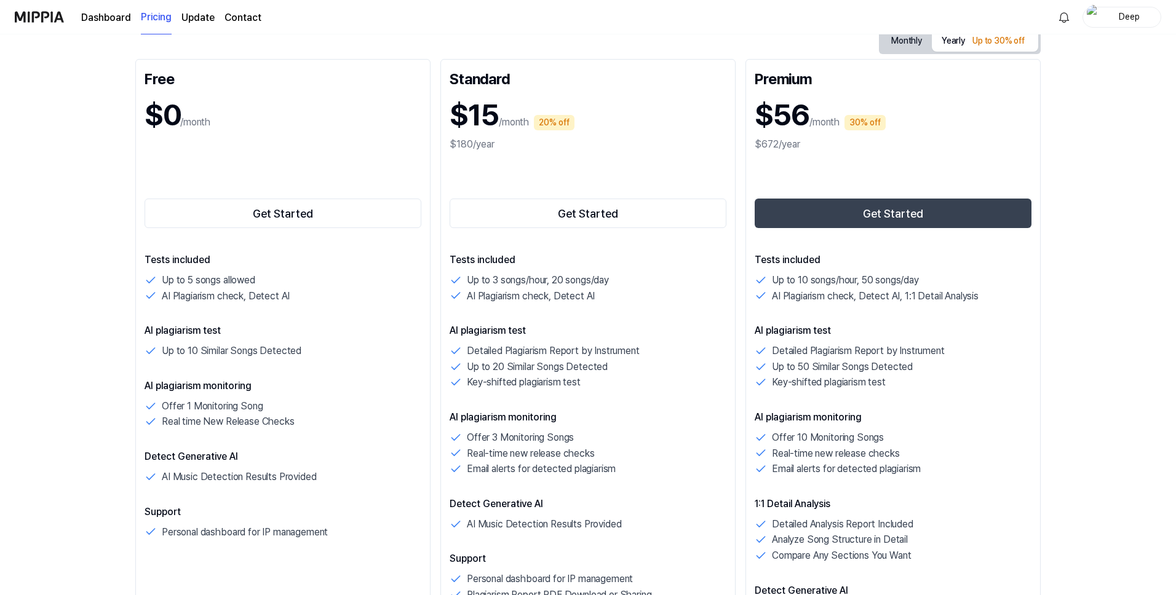
scroll to position [141, 0]
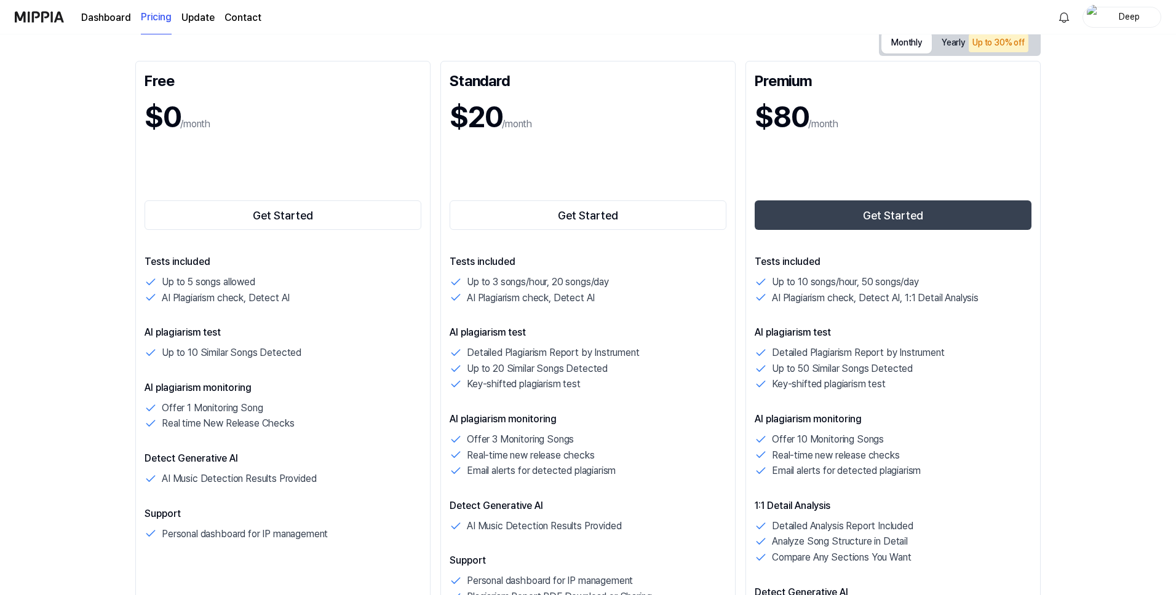
click at [898, 52] on button "Monthly" at bounding box center [906, 42] width 50 height 22
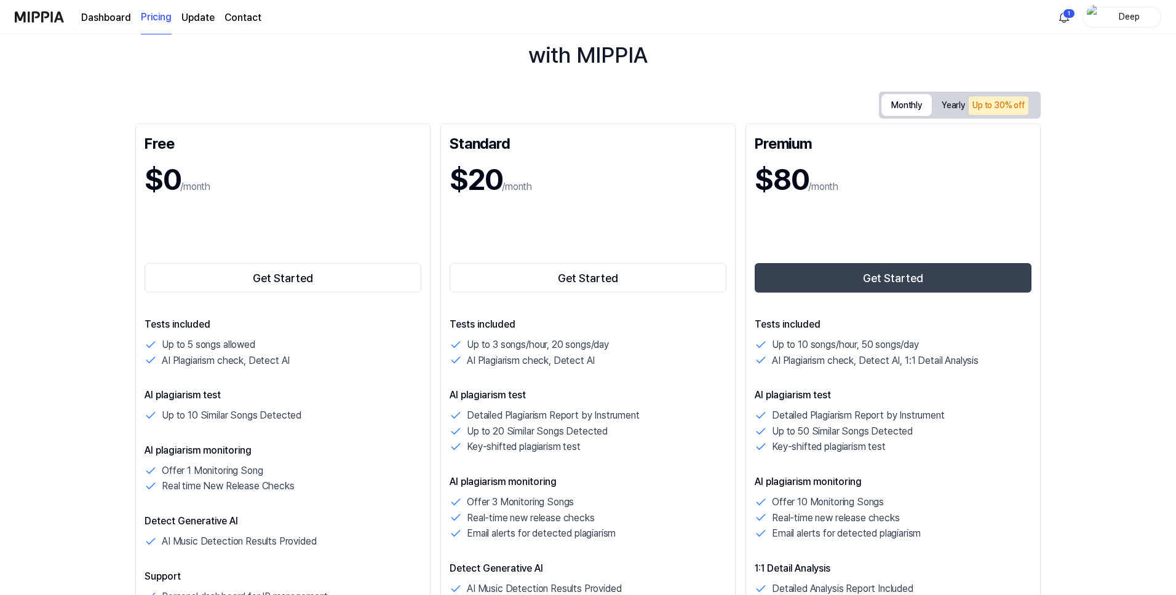
scroll to position [0, 0]
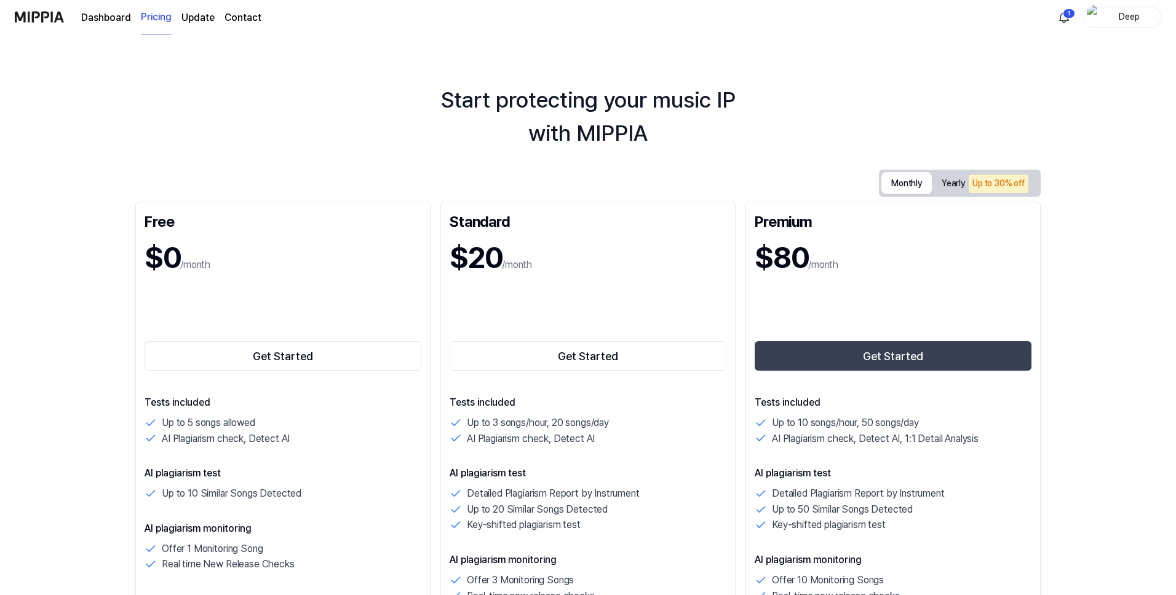
click at [109, 17] on link "Dashboard" at bounding box center [106, 17] width 50 height 15
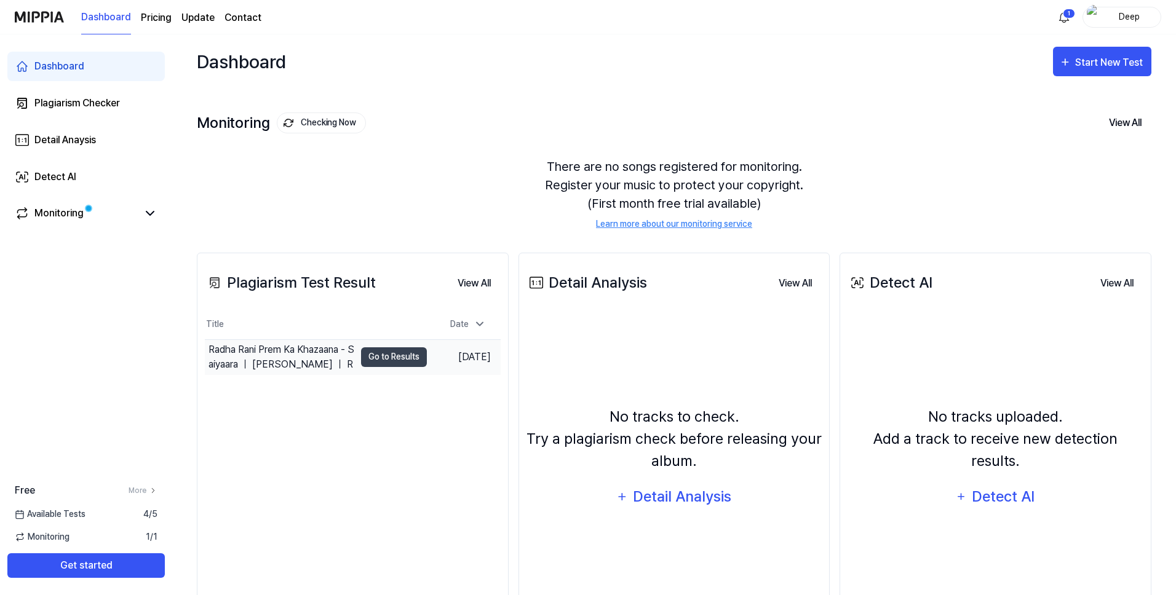
click at [326, 363] on div "Radha Rani Prem Ka Khazaana - Saiyaara ｜ [PERSON_NAME] ｜ R" at bounding box center [282, 358] width 146 height 30
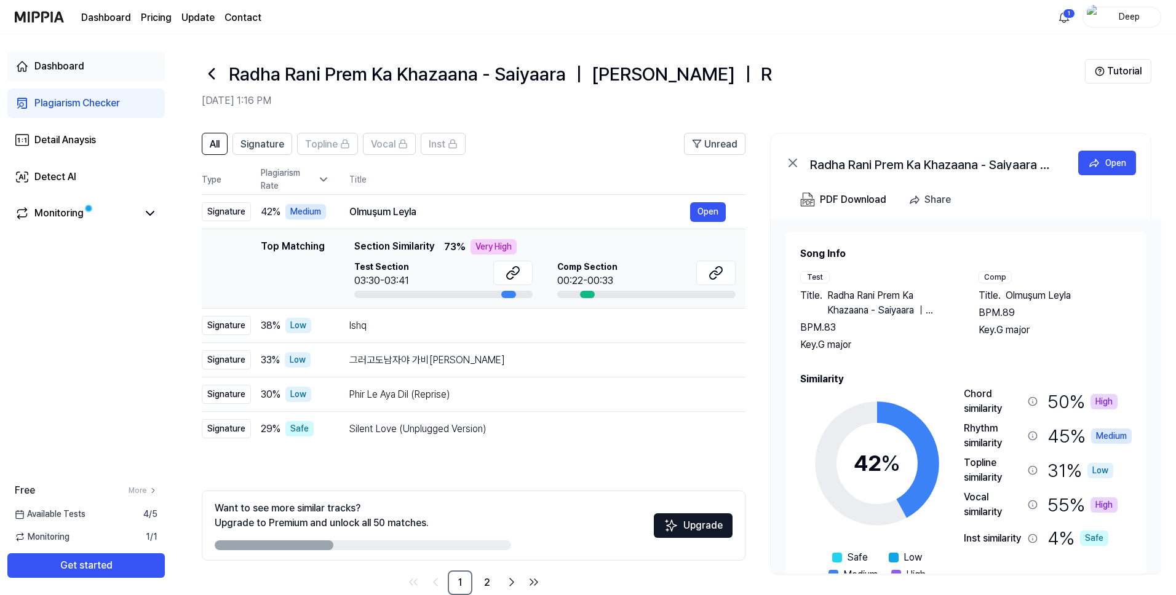
click at [134, 68] on link "Dashboard" at bounding box center [85, 67] width 157 height 30
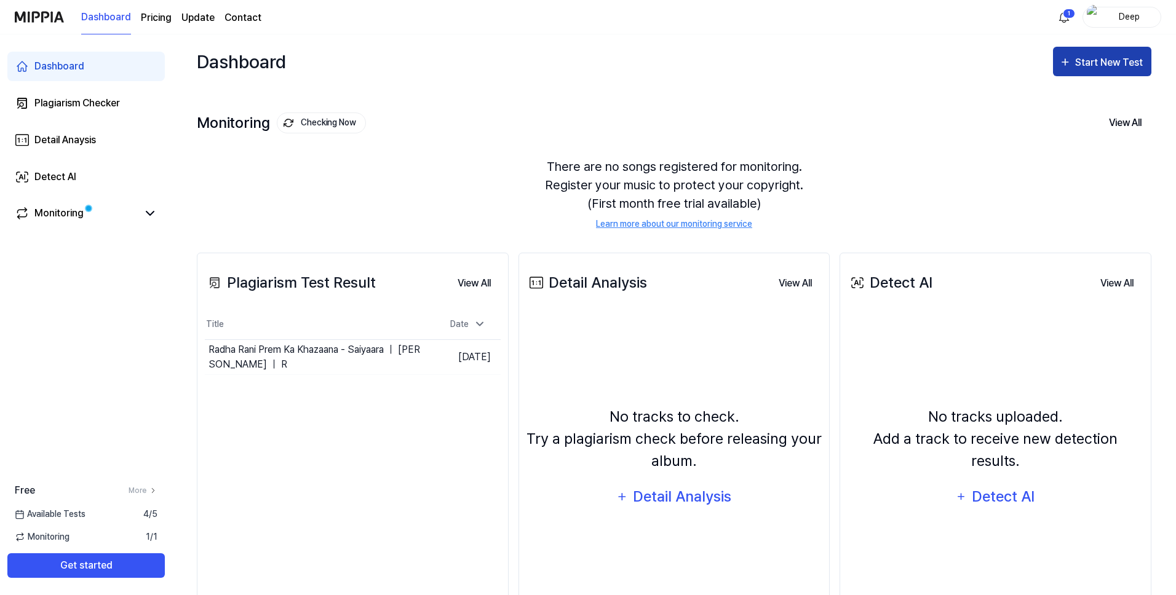
click at [1104, 63] on div "Start New Test" at bounding box center [1110, 63] width 70 height 16
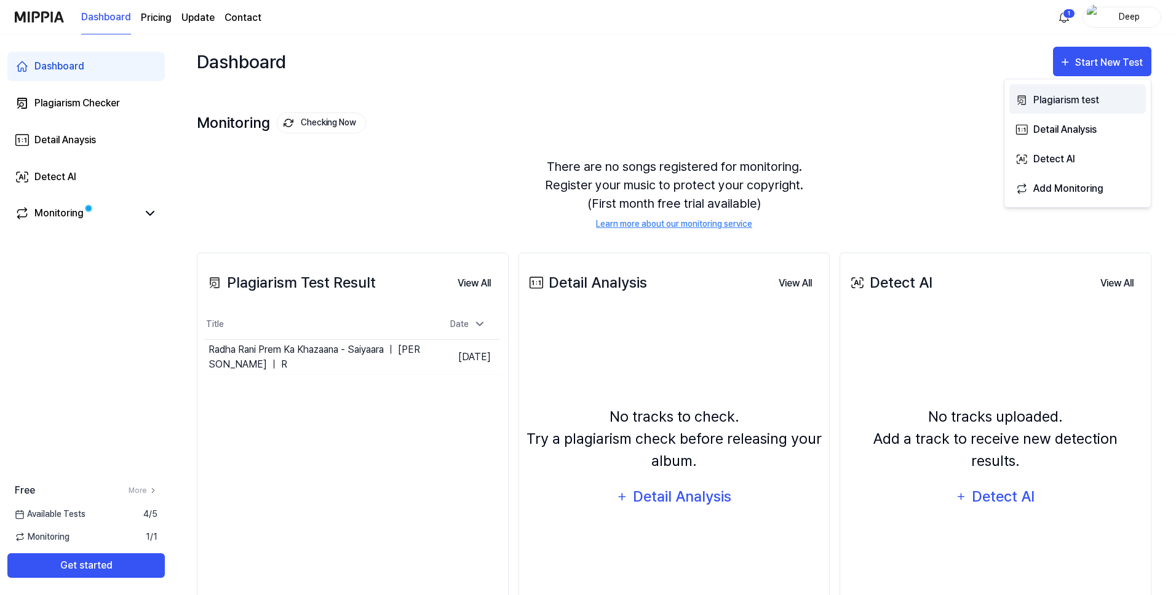
click at [1097, 98] on div "Plagiarism test" at bounding box center [1086, 100] width 107 height 16
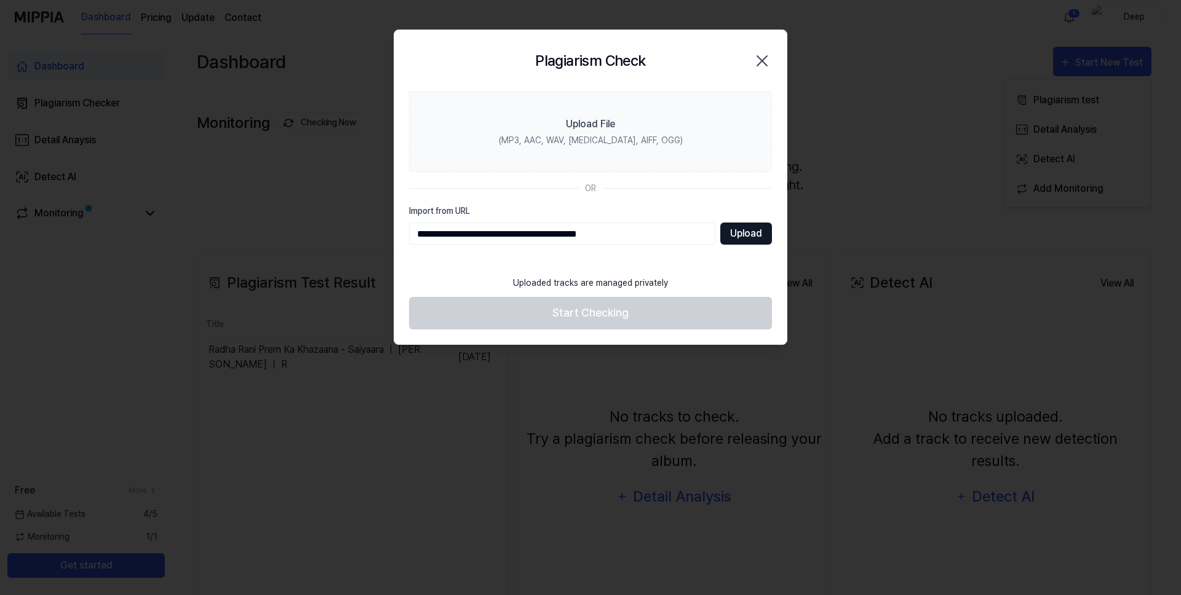
type input "**********"
click at [759, 229] on button "Upload" at bounding box center [746, 234] width 52 height 22
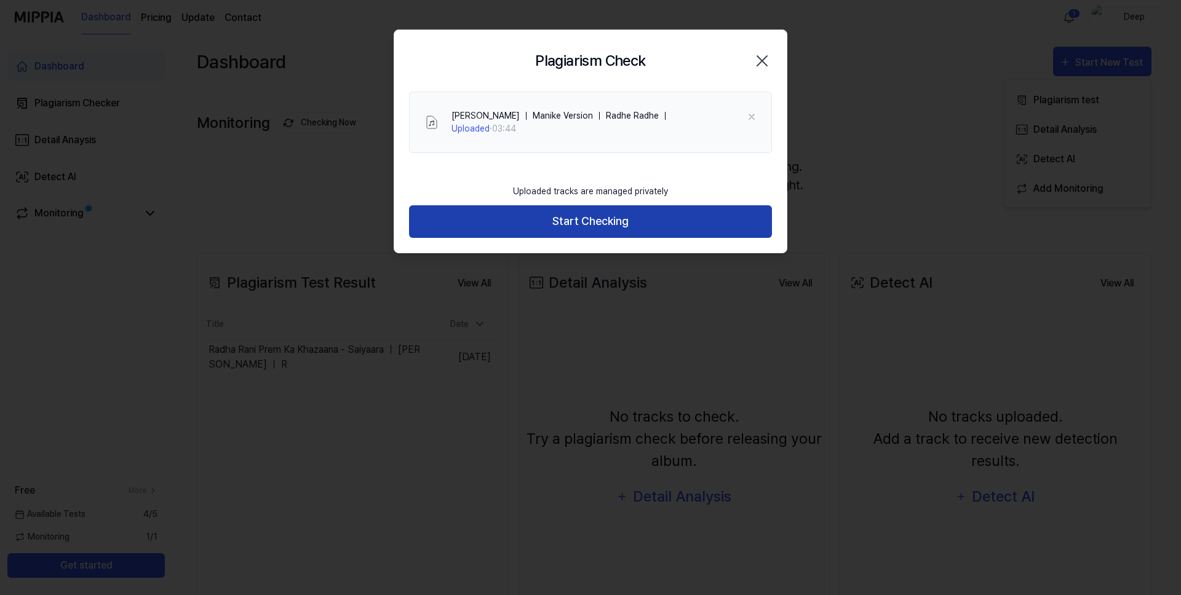
click at [673, 220] on button "Start Checking" at bounding box center [590, 221] width 363 height 33
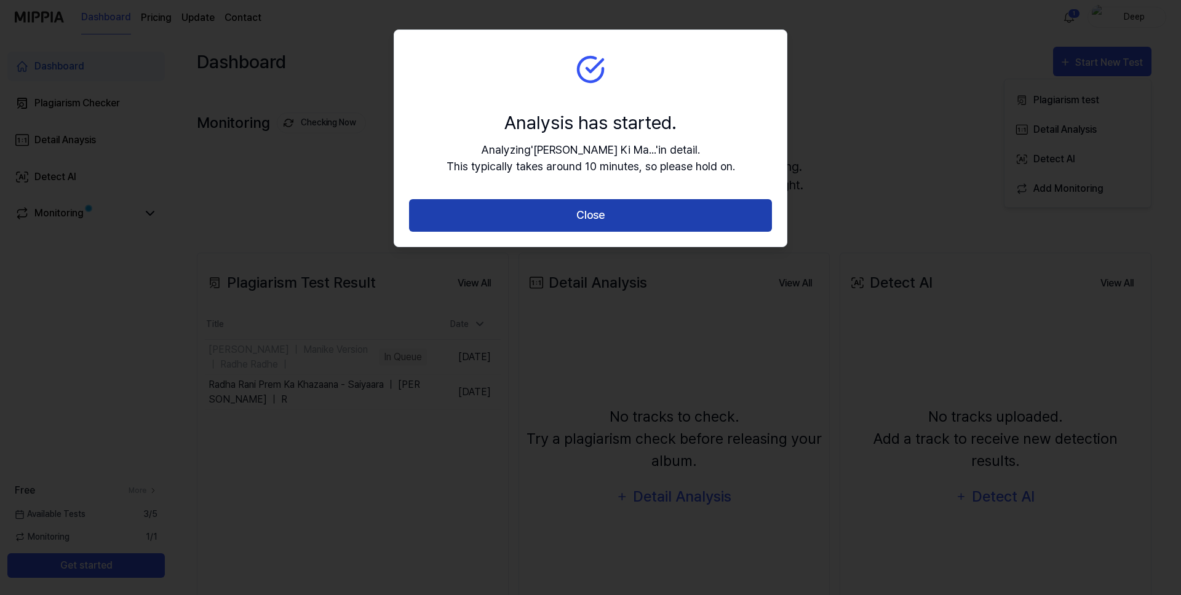
click at [672, 209] on button "Close" at bounding box center [590, 215] width 363 height 33
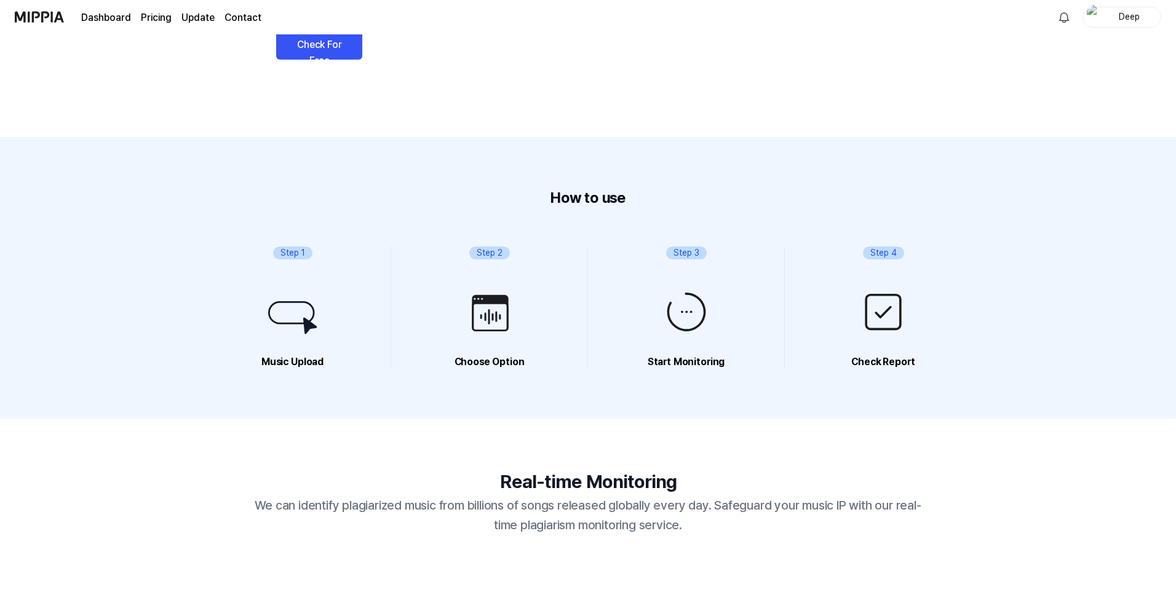
scroll to position [229, 0]
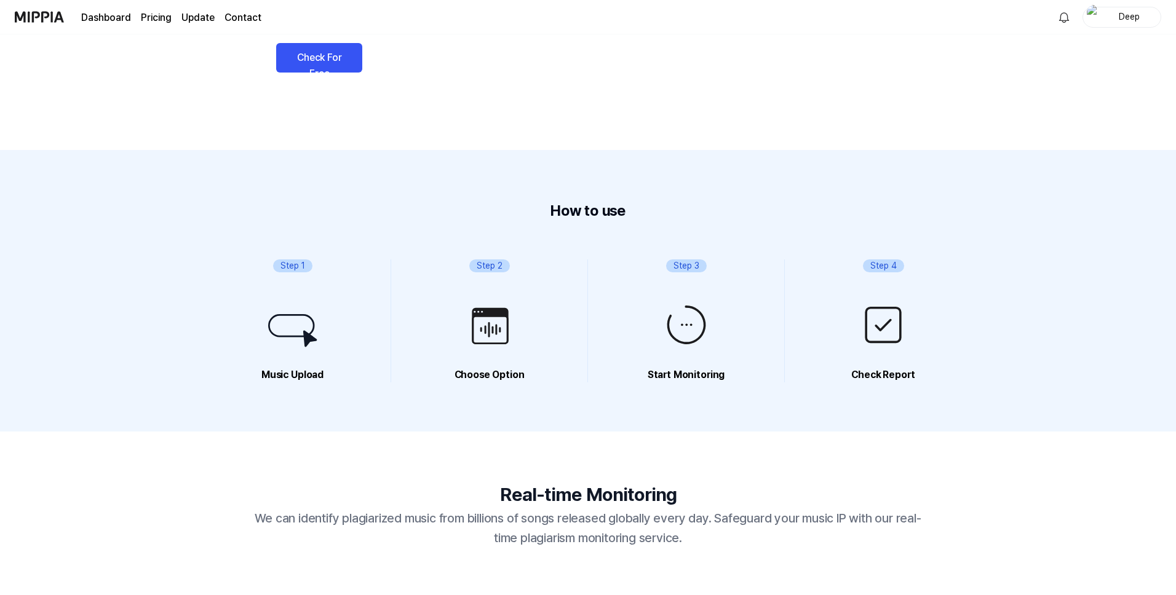
click at [102, 13] on link "Dashboard" at bounding box center [106, 17] width 50 height 15
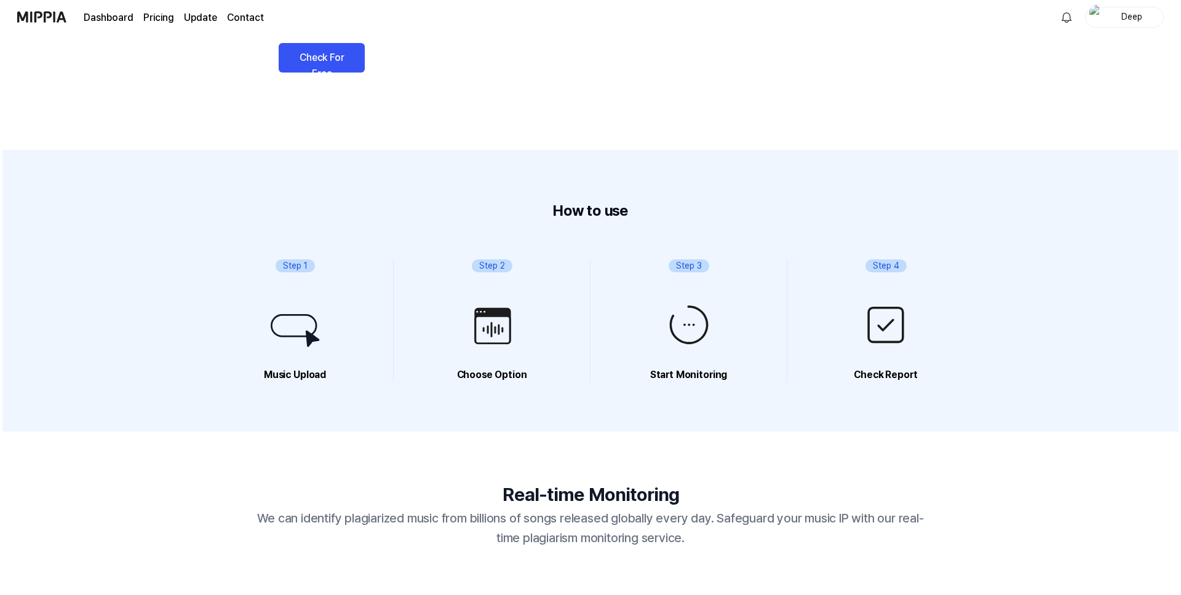
scroll to position [0, 0]
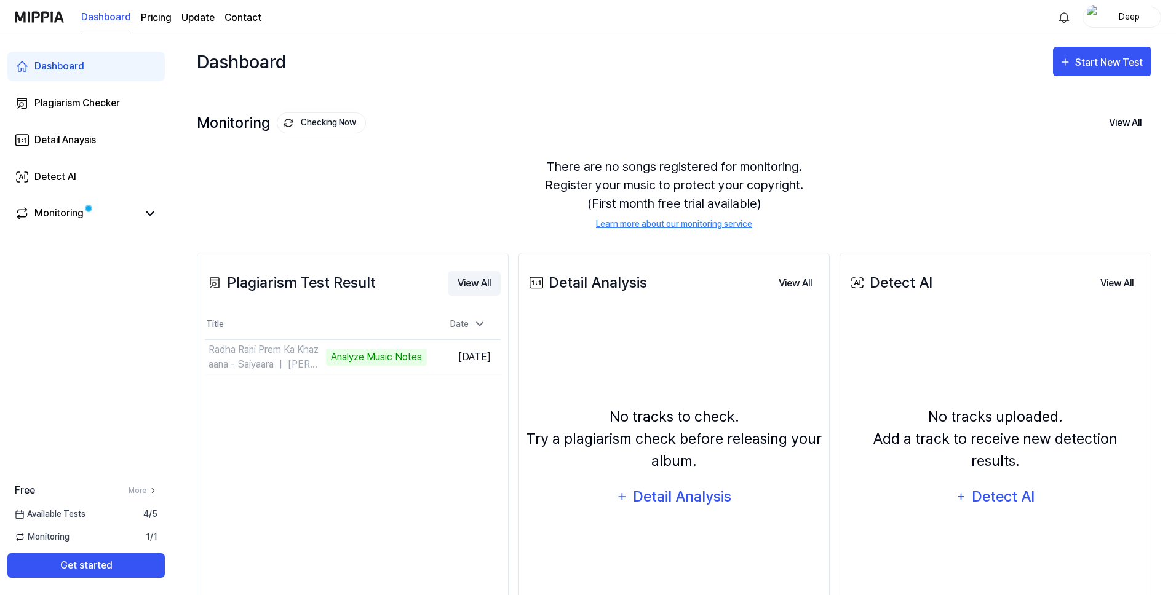
click at [465, 287] on button "View All" at bounding box center [474, 283] width 53 height 25
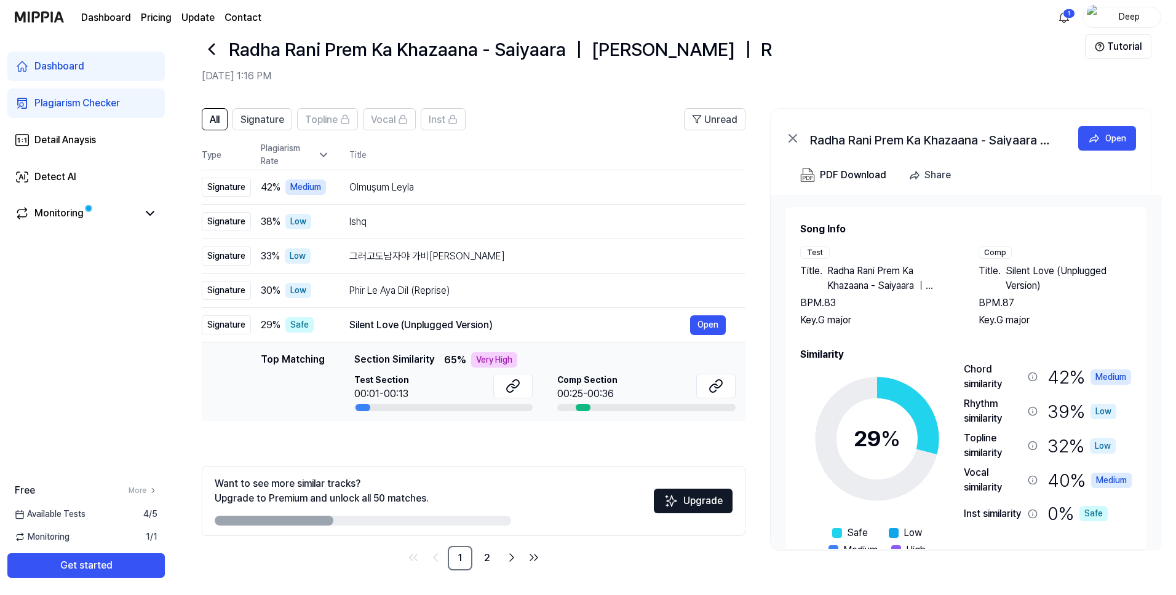
scroll to position [53, 0]
